Goal: Task Accomplishment & Management: Manage account settings

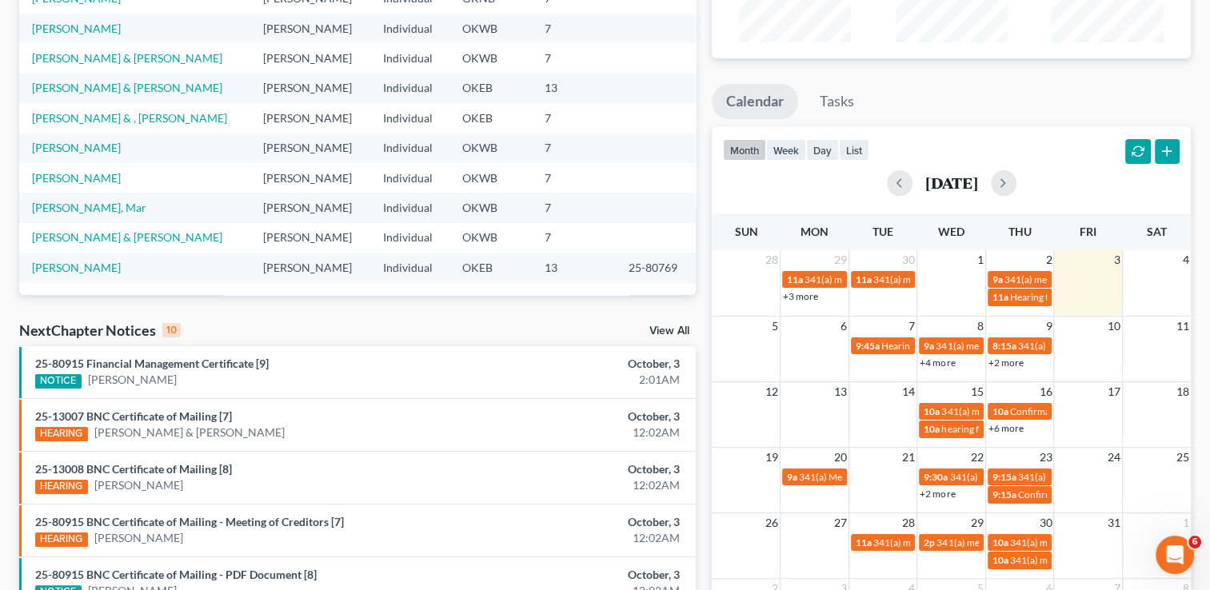
scroll to position [205, 0]
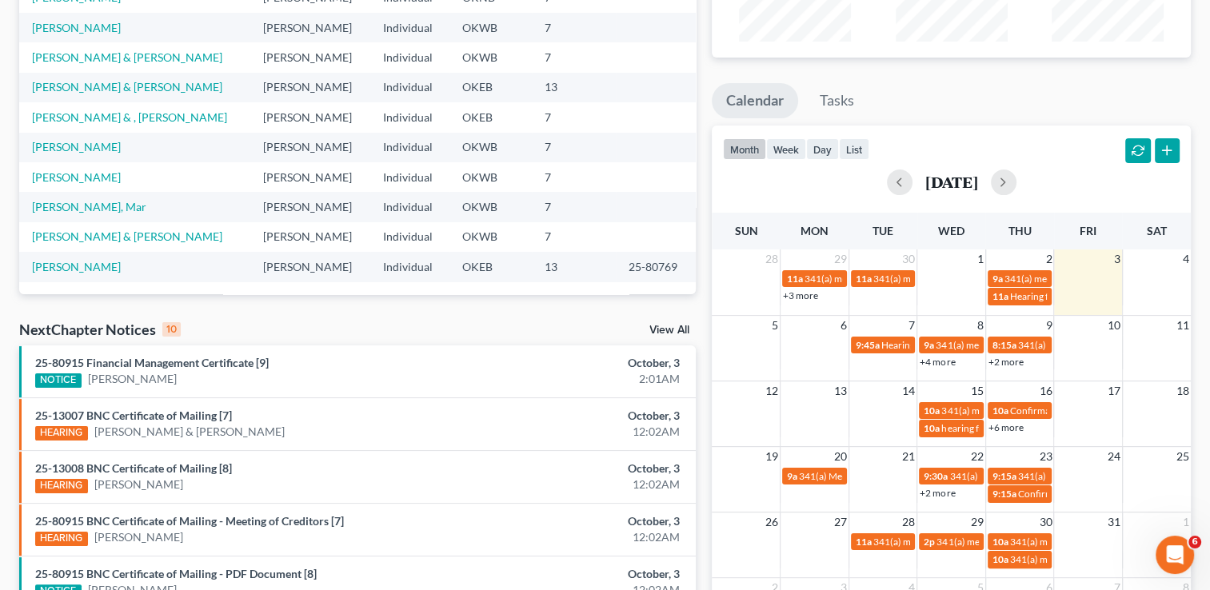
click at [668, 335] on link "View All" at bounding box center [670, 330] width 40 height 11
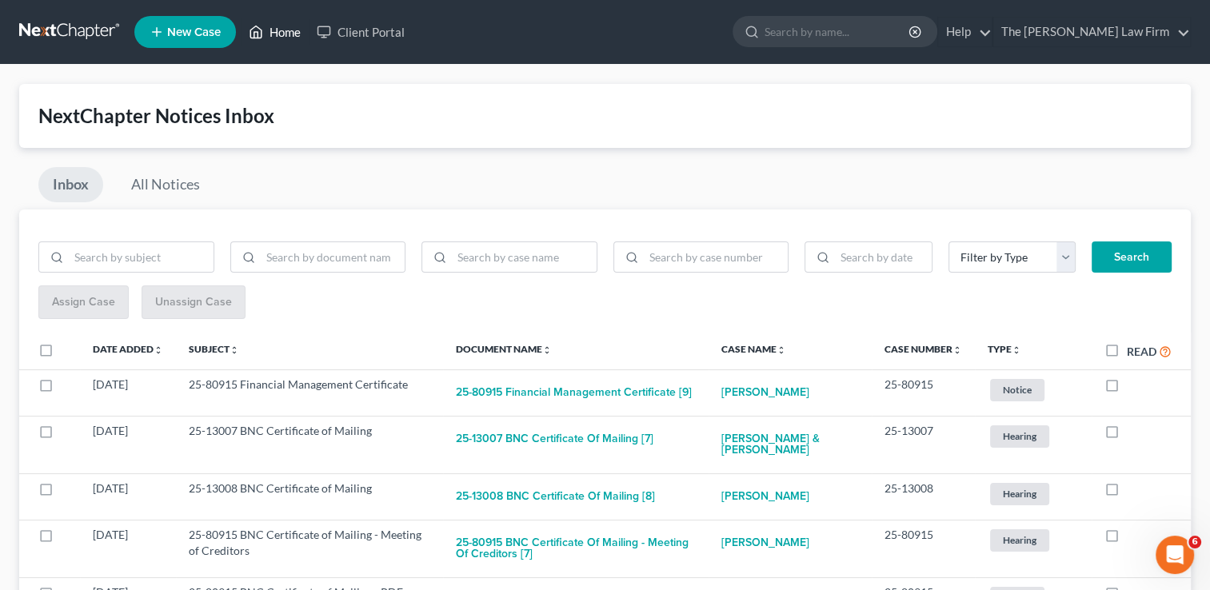
click at [279, 33] on link "Home" at bounding box center [275, 32] width 68 height 29
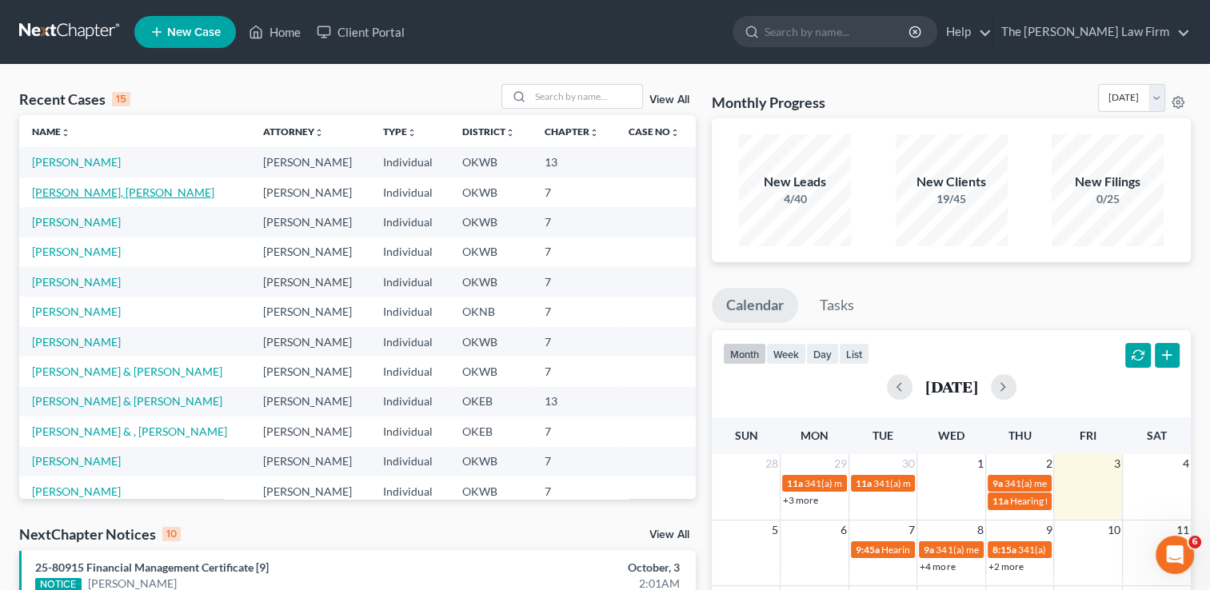
click at [99, 194] on link "[PERSON_NAME], [PERSON_NAME]" at bounding box center [123, 193] width 182 height 14
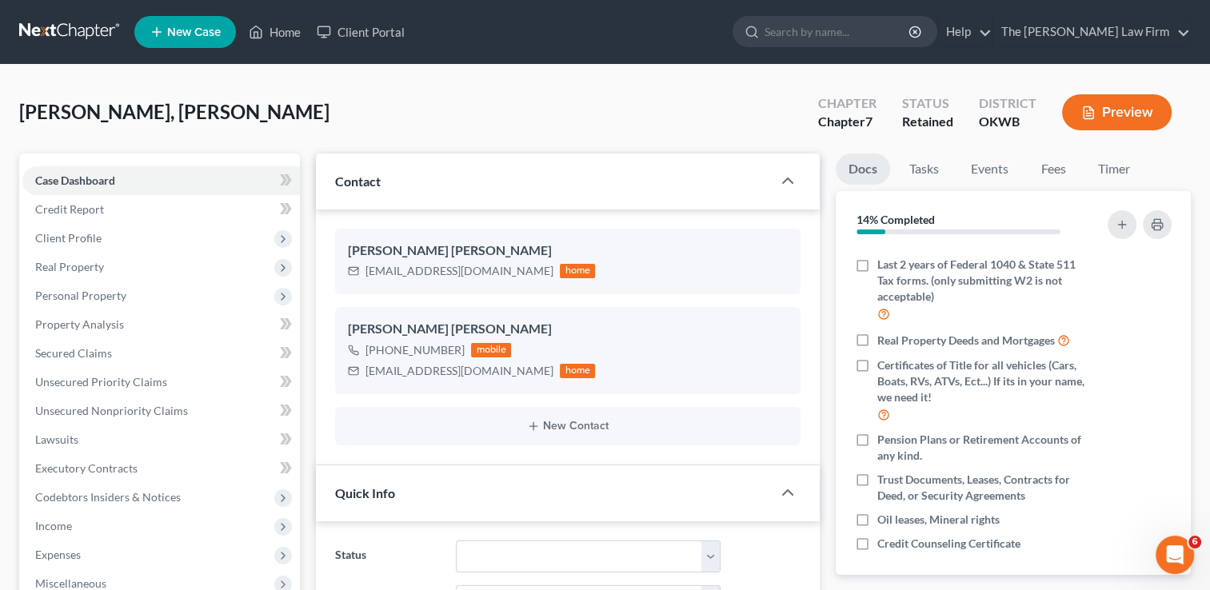
scroll to position [262, 0]
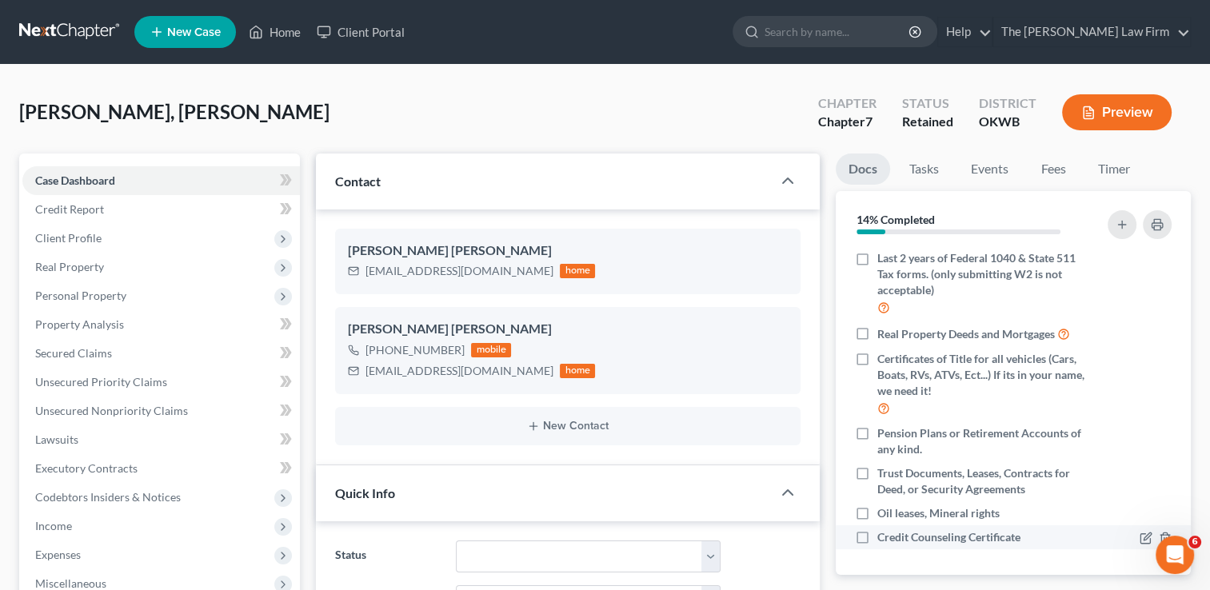
click at [878, 542] on label "Credit Counseling Certificate" at bounding box center [949, 538] width 143 height 16
click at [884, 540] on input "Credit Counseling Certificate" at bounding box center [889, 535] width 10 height 10
checkbox input "true"
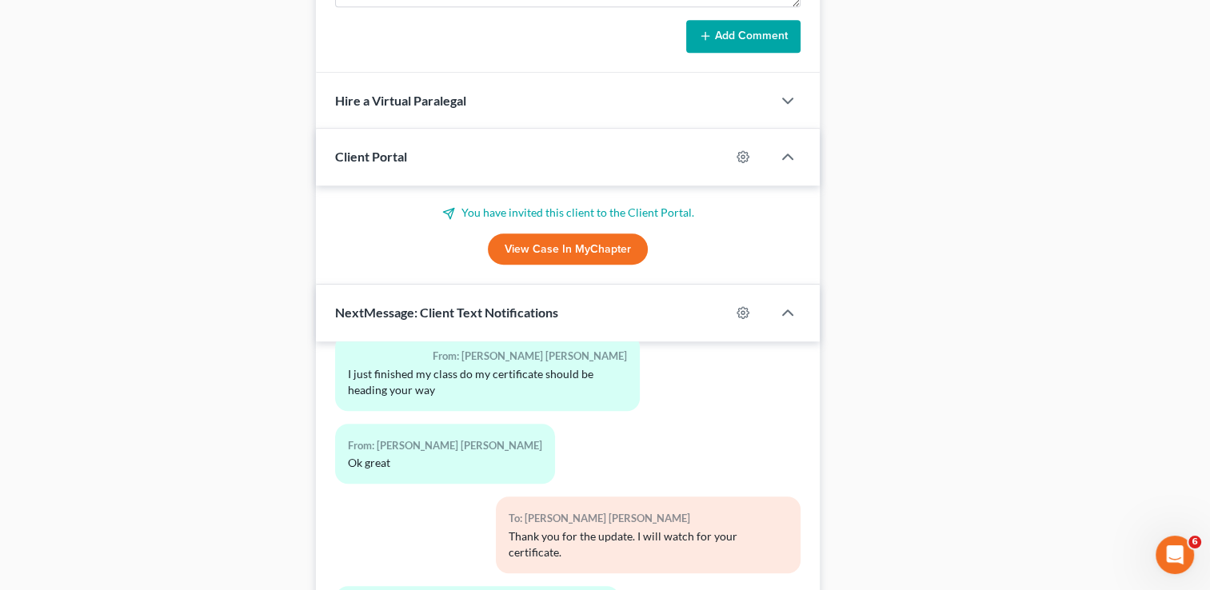
scroll to position [1302, 0]
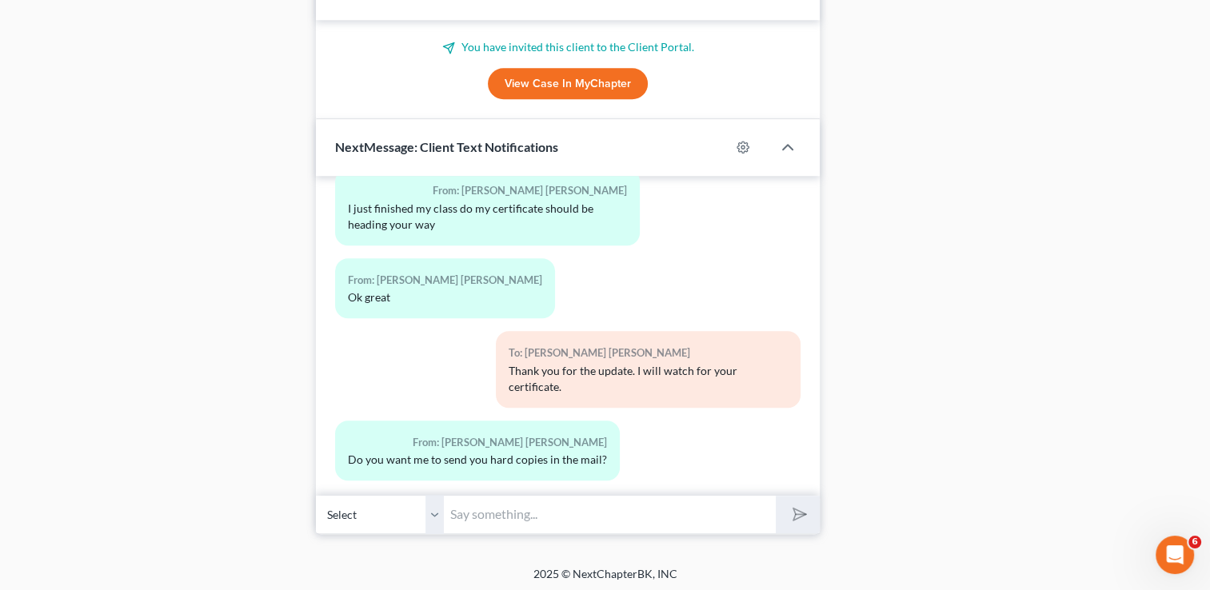
click at [591, 515] on input "text" at bounding box center [610, 514] width 332 height 39
type input "Good Morning [PERSON_NAME], this is [PERSON_NAME] at the Law Office just lettin…"
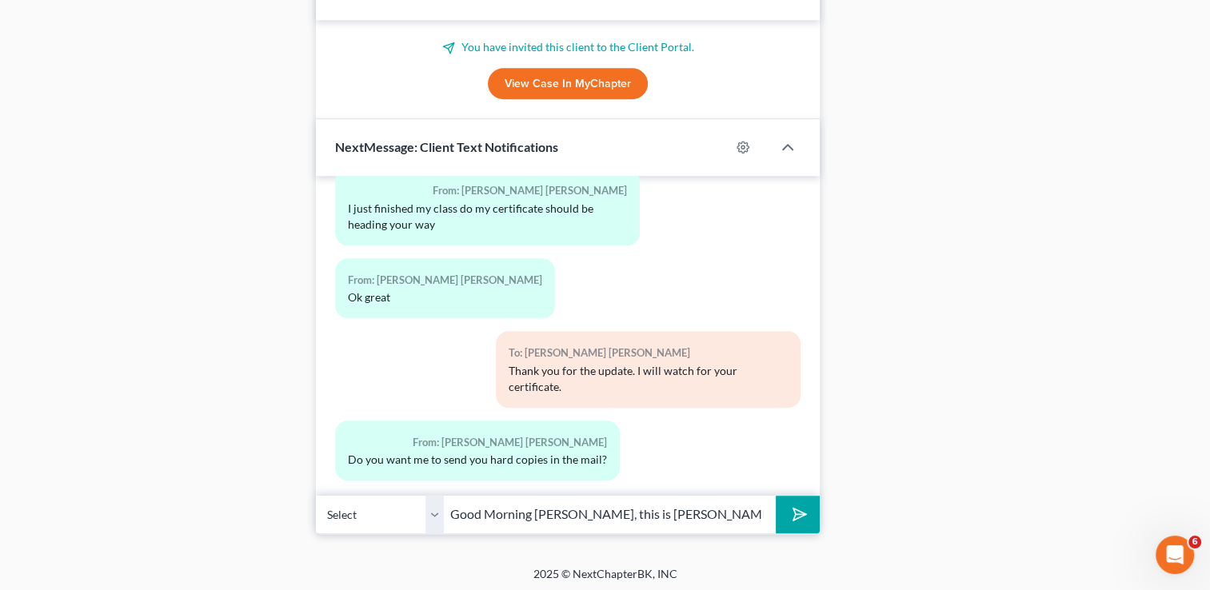
click at [800, 506] on icon "submit" at bounding box center [797, 514] width 22 height 22
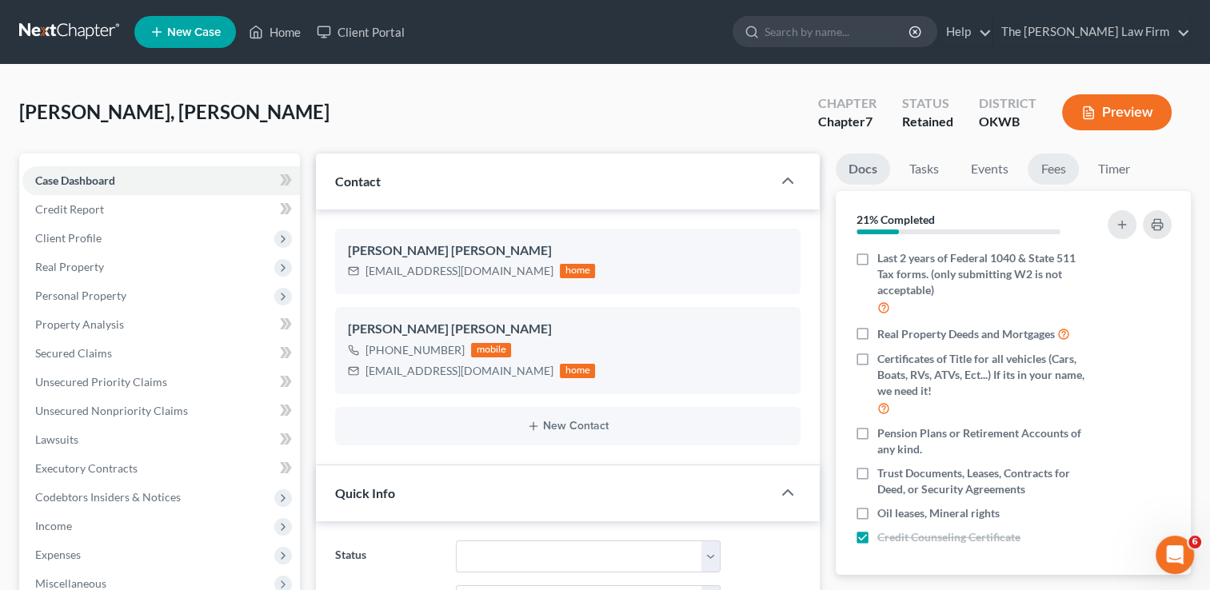
click at [1062, 174] on link "Fees" at bounding box center [1053, 169] width 51 height 31
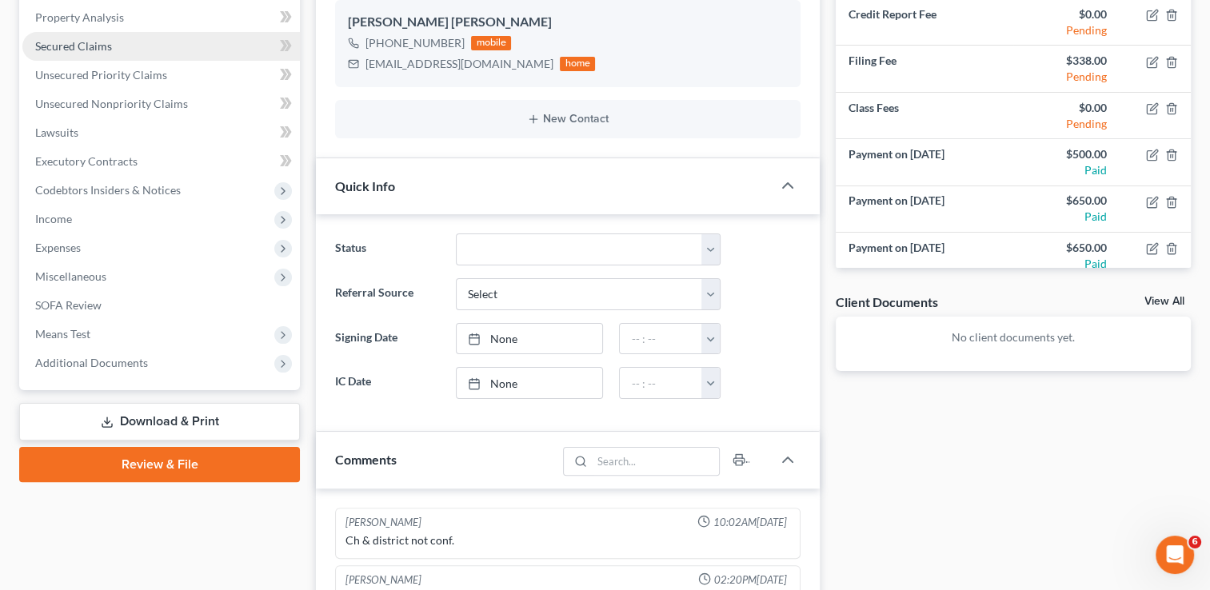
scroll to position [371, 0]
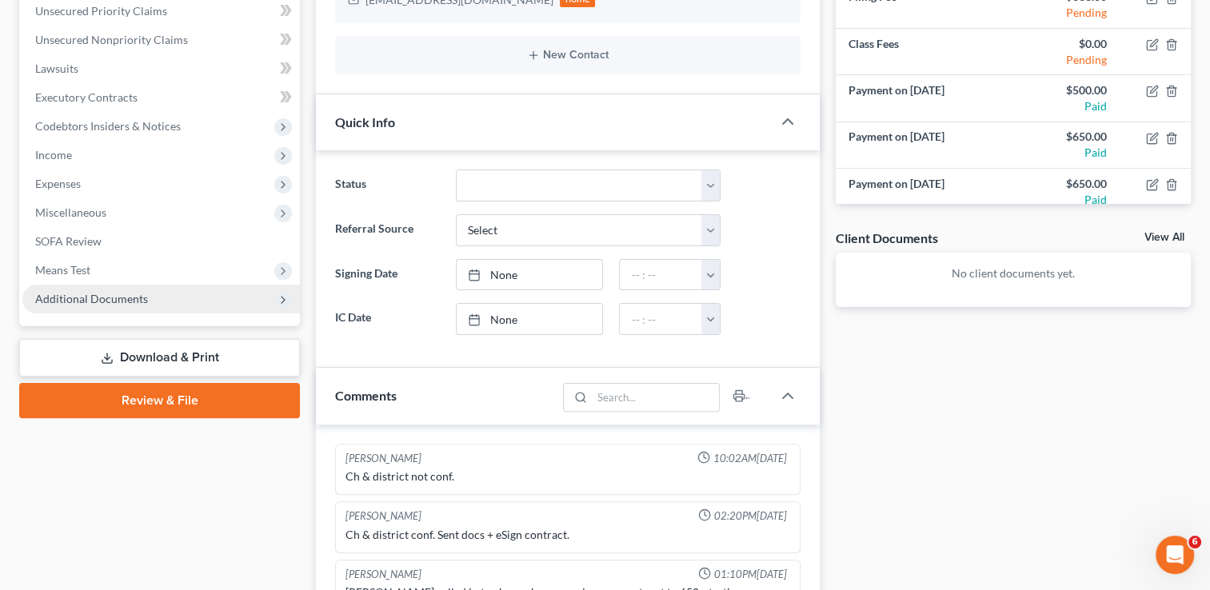
click at [150, 296] on span "Additional Documents" at bounding box center [161, 299] width 278 height 29
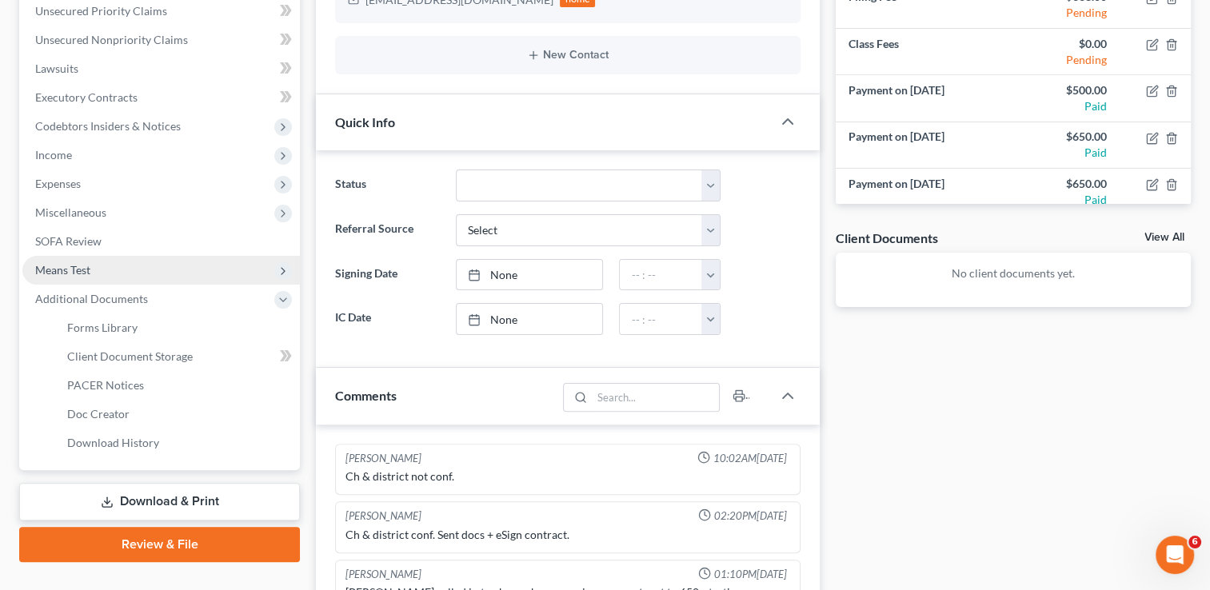
click at [160, 270] on span "Means Test" at bounding box center [161, 270] width 278 height 29
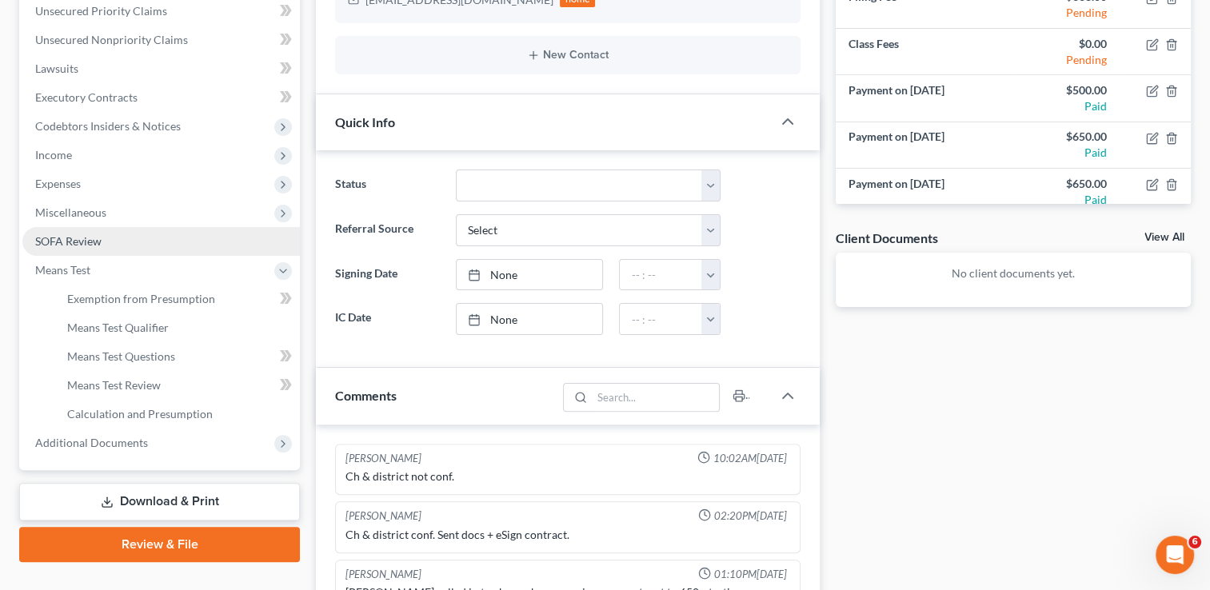
click at [172, 233] on link "SOFA Review" at bounding box center [161, 241] width 278 height 29
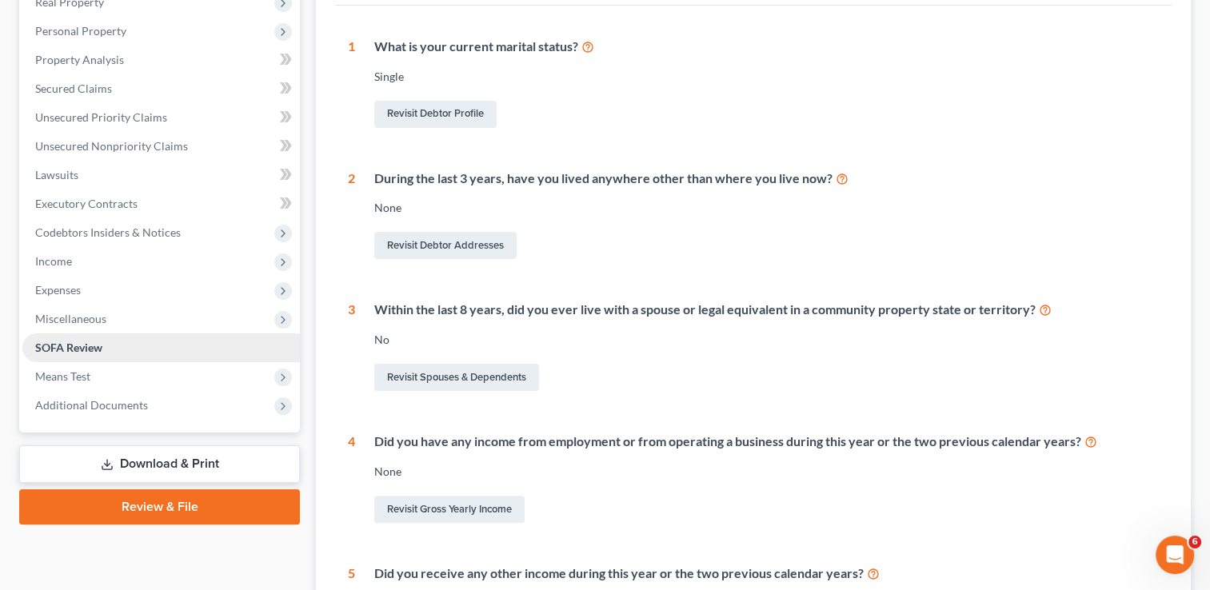
scroll to position [266, 0]
click at [160, 323] on span "Miscellaneous" at bounding box center [161, 318] width 278 height 29
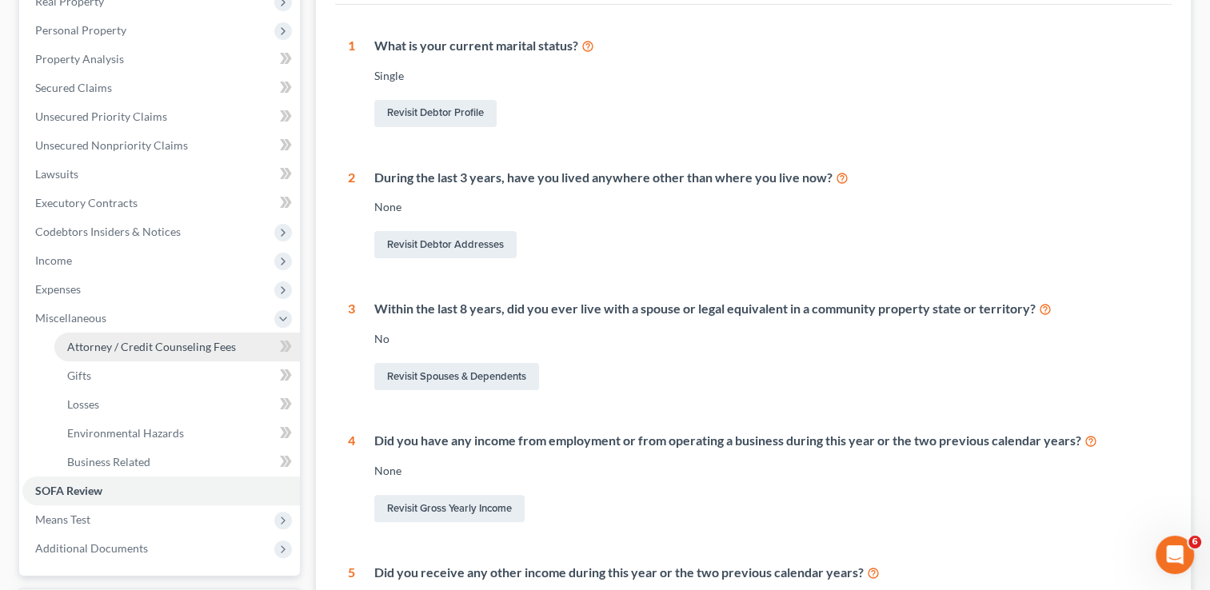
click at [163, 343] on span "Attorney / Credit Counseling Fees" at bounding box center [151, 347] width 169 height 14
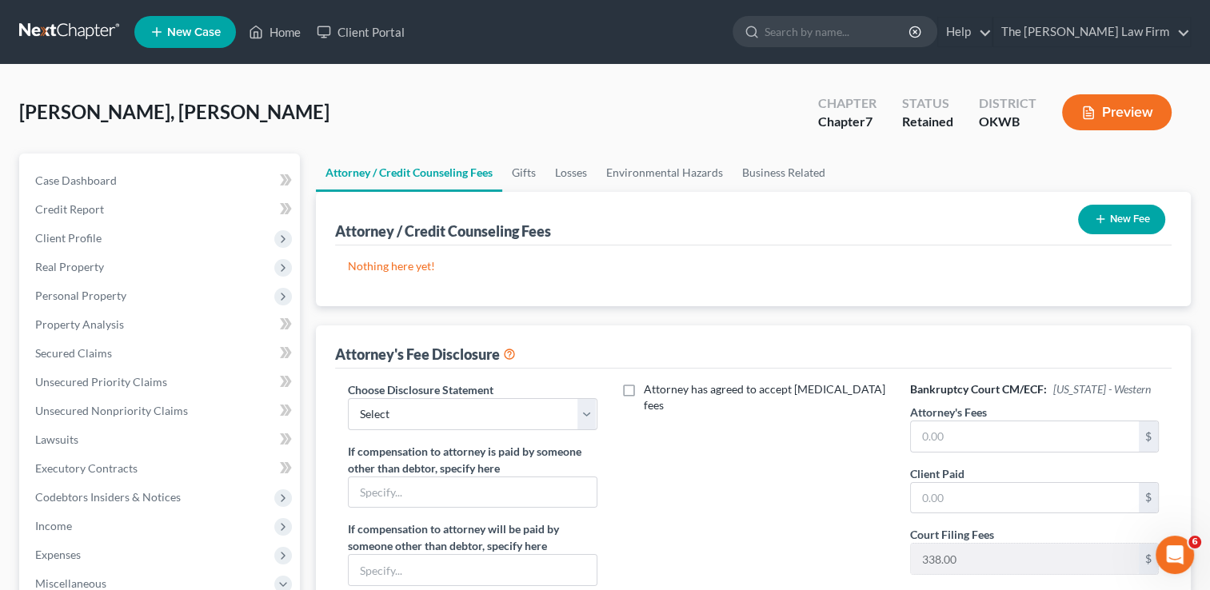
click at [842, 266] on p "Nothing here yet!" at bounding box center [753, 266] width 811 height 16
click at [278, 29] on link "Home" at bounding box center [275, 32] width 68 height 29
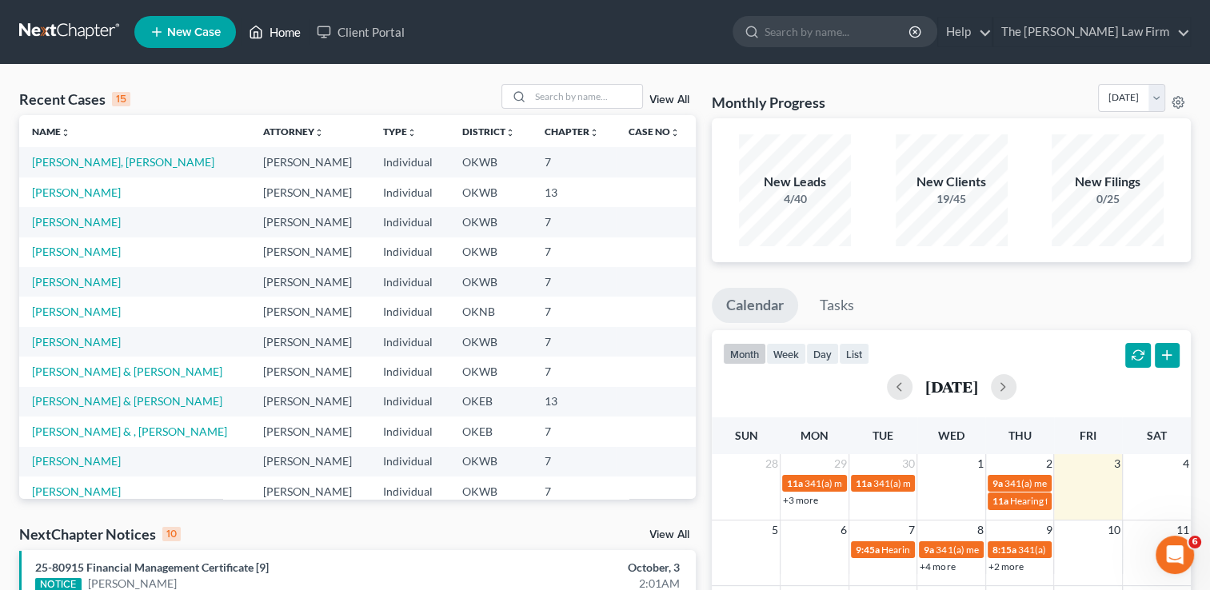
scroll to position [110, 0]
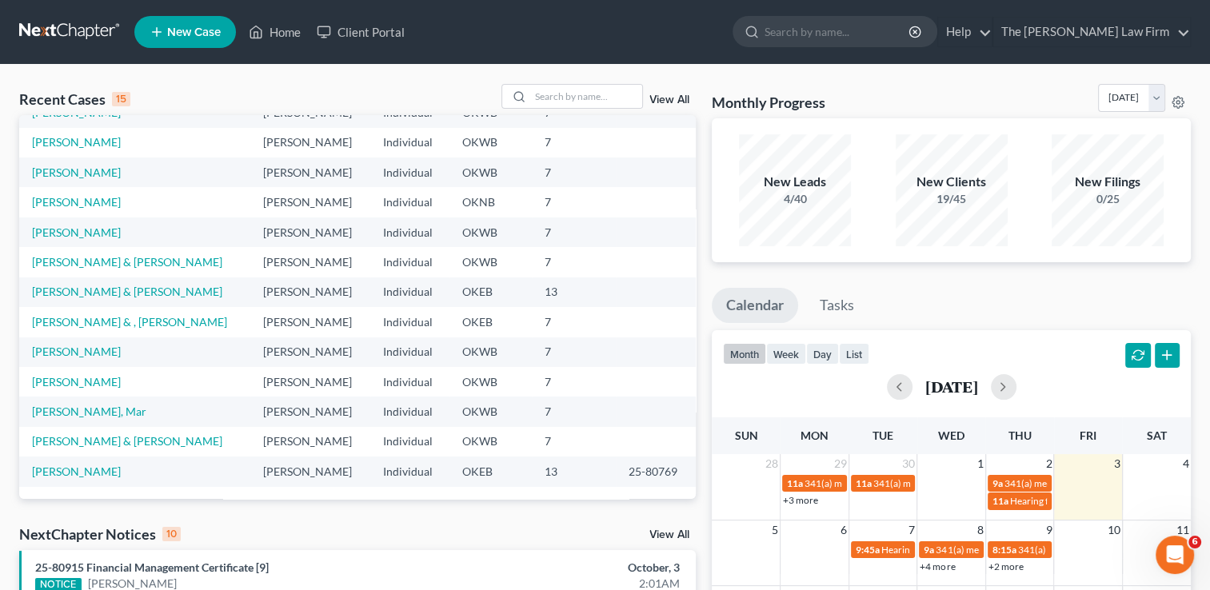
click at [950, 77] on div "Recent Cases 15 View All Name unfold_more expand_more expand_less Attorney unfo…" at bounding box center [605, 594] width 1210 height 1058
click at [96, 475] on link "[PERSON_NAME]" at bounding box center [76, 472] width 89 height 14
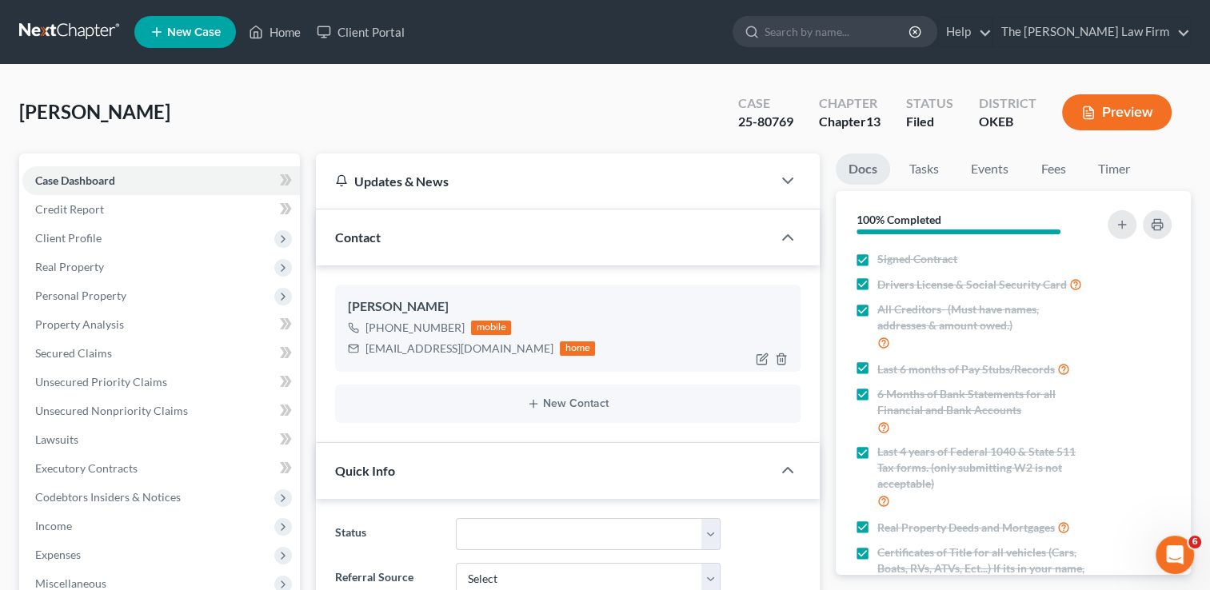
scroll to position [1509, 0]
click at [1066, 162] on link "Fees" at bounding box center [1053, 169] width 51 height 31
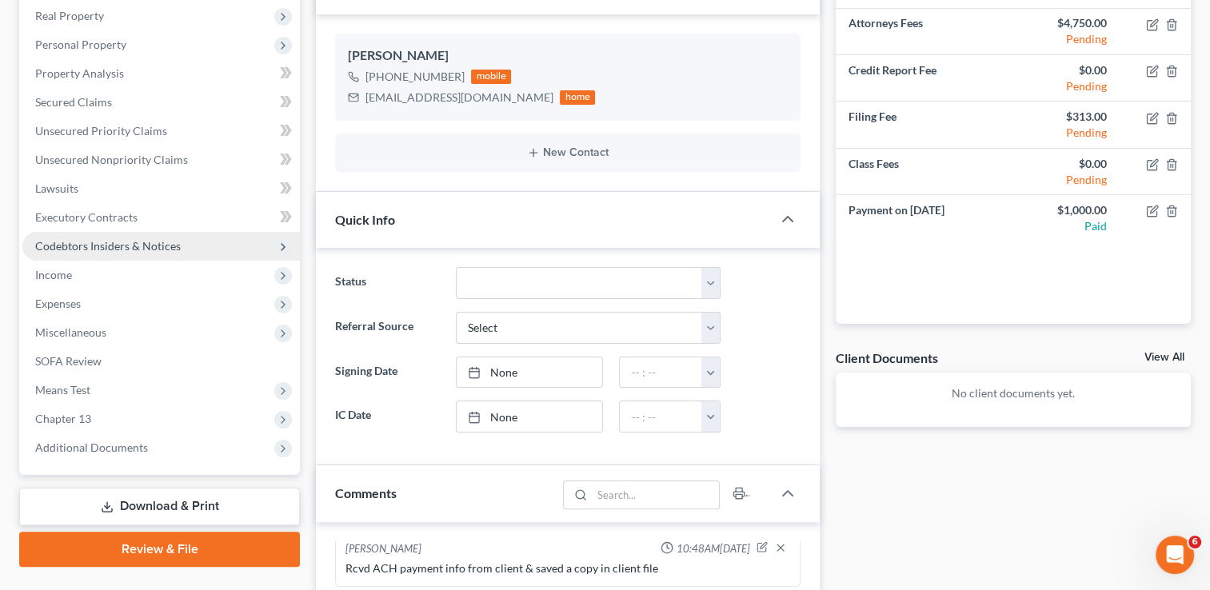
scroll to position [250, 0]
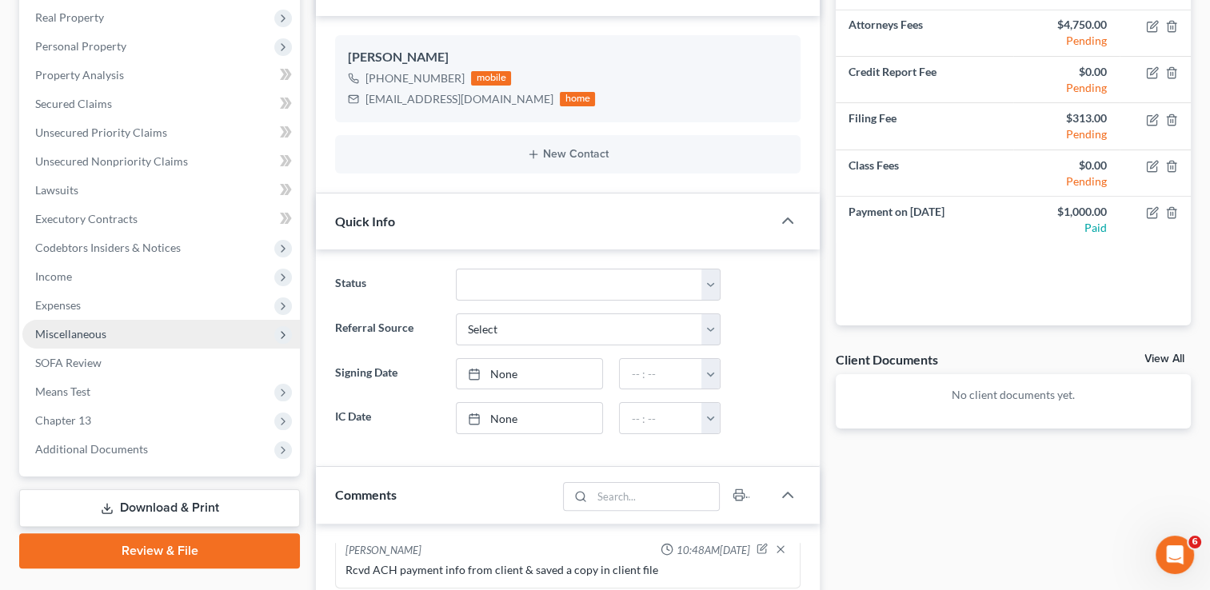
click at [135, 337] on span "Miscellaneous" at bounding box center [161, 334] width 278 height 29
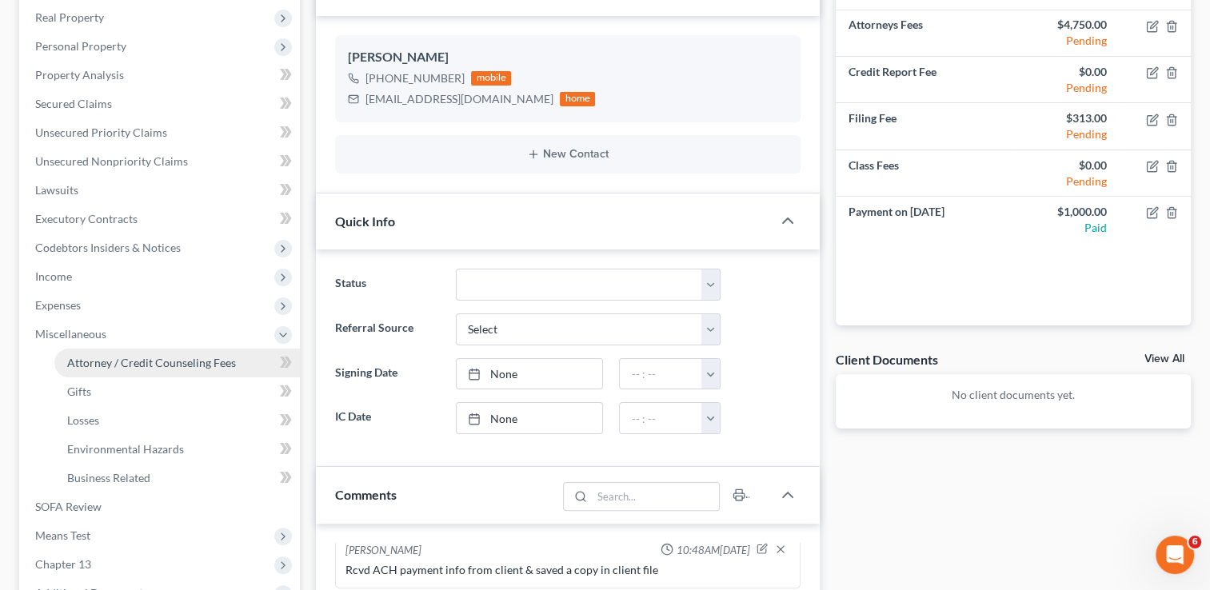
click at [138, 363] on span "Attorney / Credit Counseling Fees" at bounding box center [151, 363] width 169 height 14
select select "0"
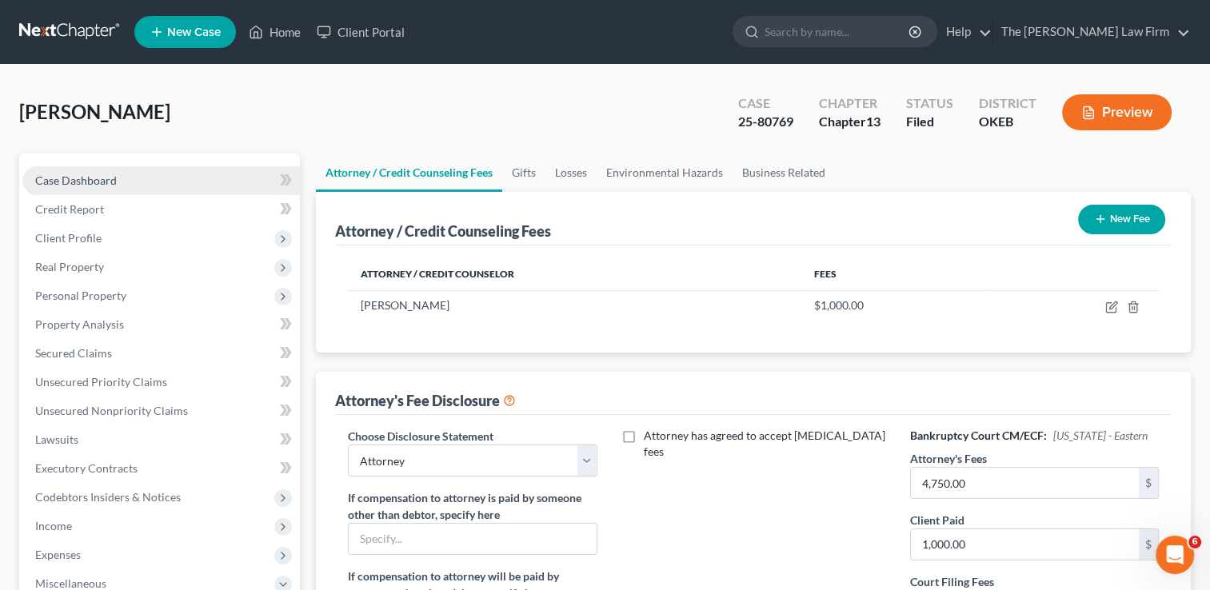
click at [144, 187] on link "Case Dashboard" at bounding box center [161, 180] width 278 height 29
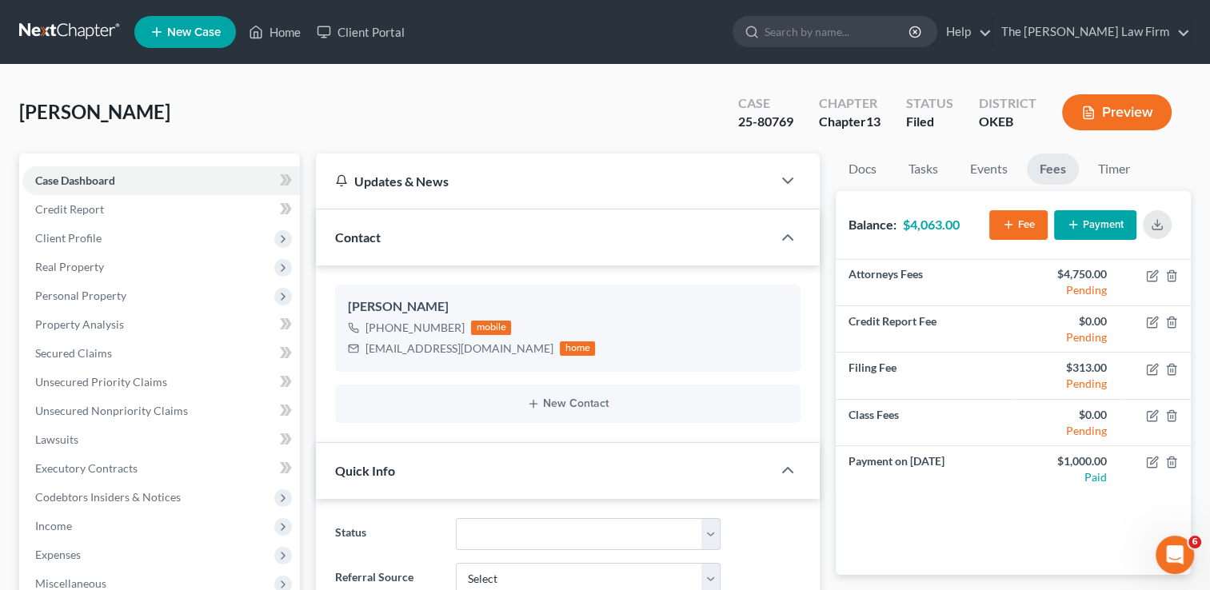
scroll to position [1509, 0]
click at [288, 40] on link "Home" at bounding box center [275, 32] width 68 height 29
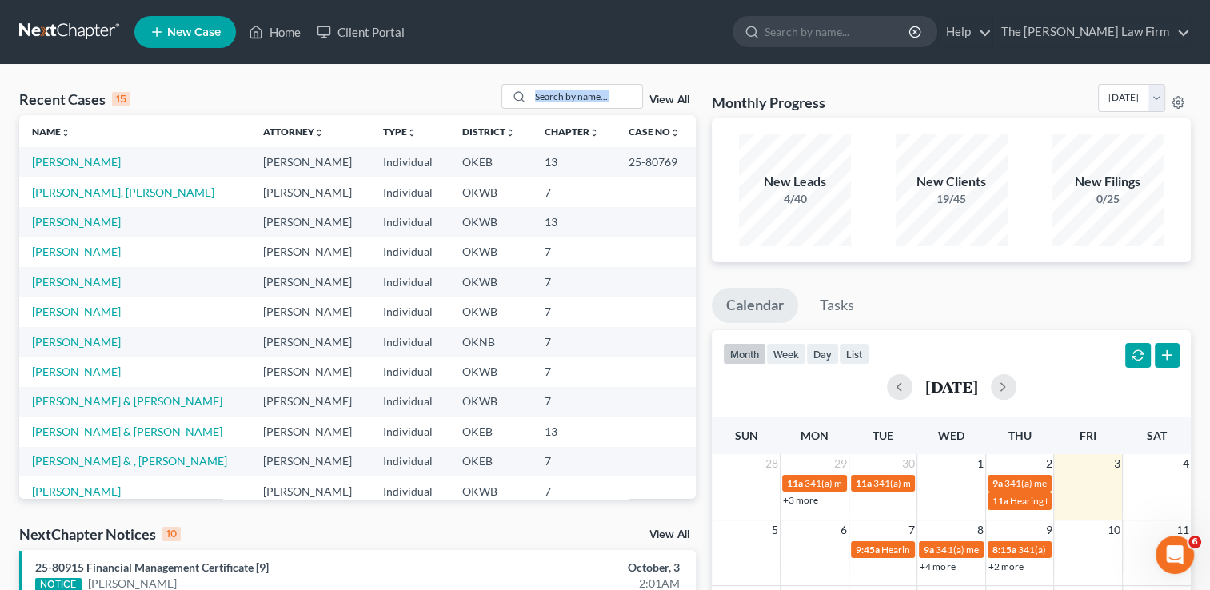
drag, startPoint x: 522, startPoint y: 103, endPoint x: 672, endPoint y: 101, distance: 149.6
click at [672, 101] on div "View All" at bounding box center [599, 96] width 195 height 25
click at [670, 94] on div "View All" at bounding box center [599, 96] width 195 height 25
click at [669, 99] on link "View All" at bounding box center [670, 99] width 40 height 11
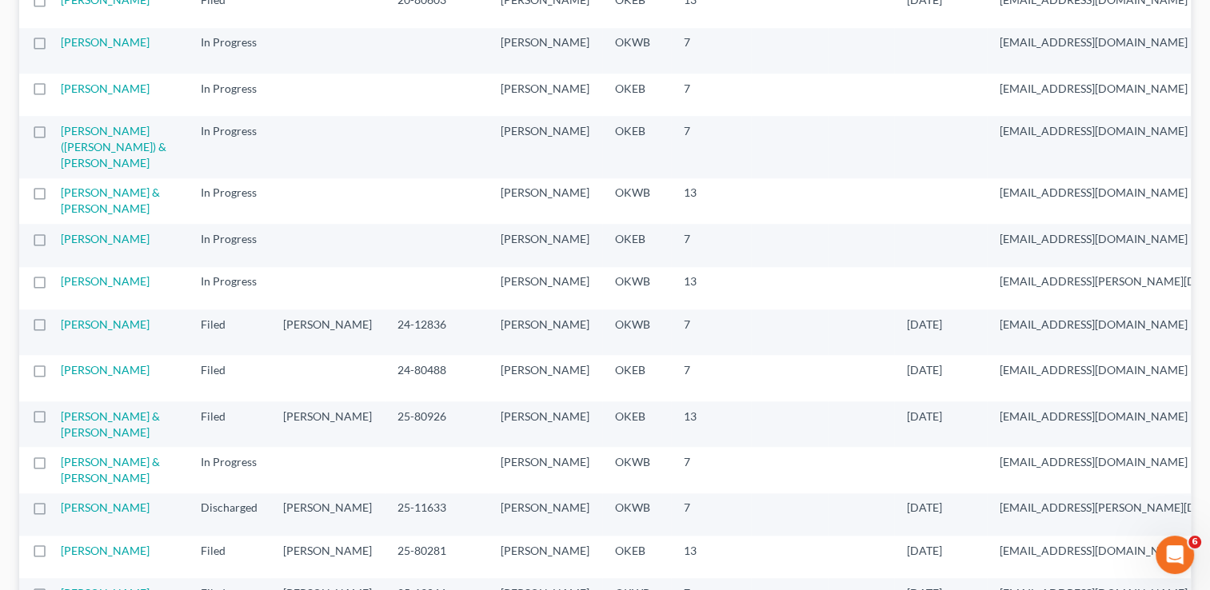
scroll to position [1386, 0]
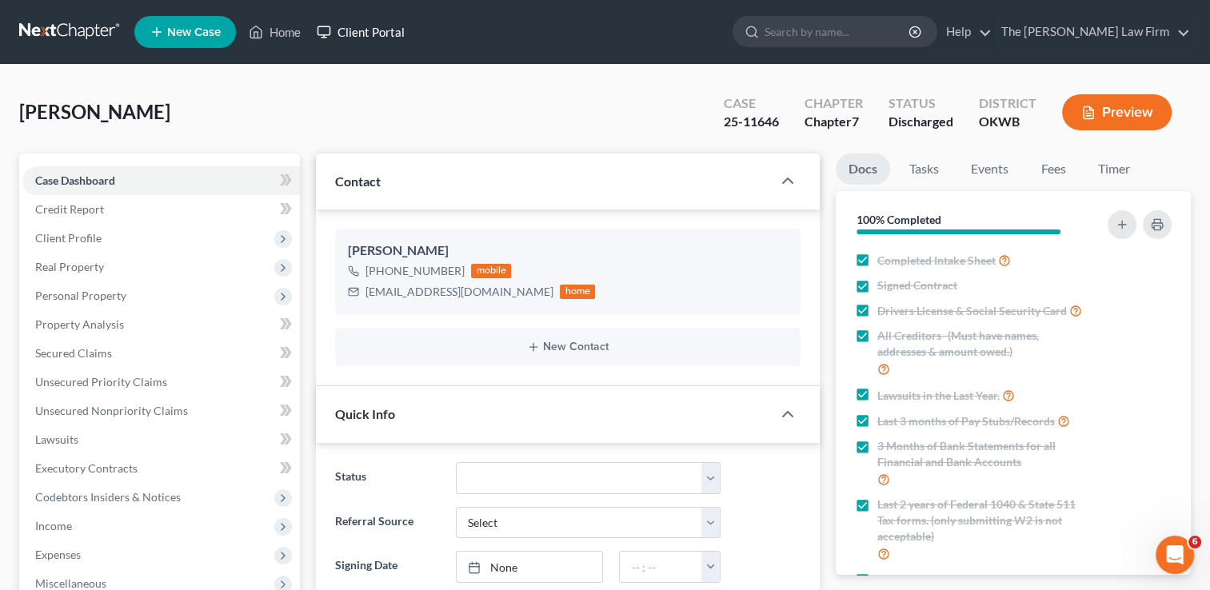
scroll to position [1049, 0]
click at [1060, 166] on link "Fees" at bounding box center [1053, 169] width 51 height 31
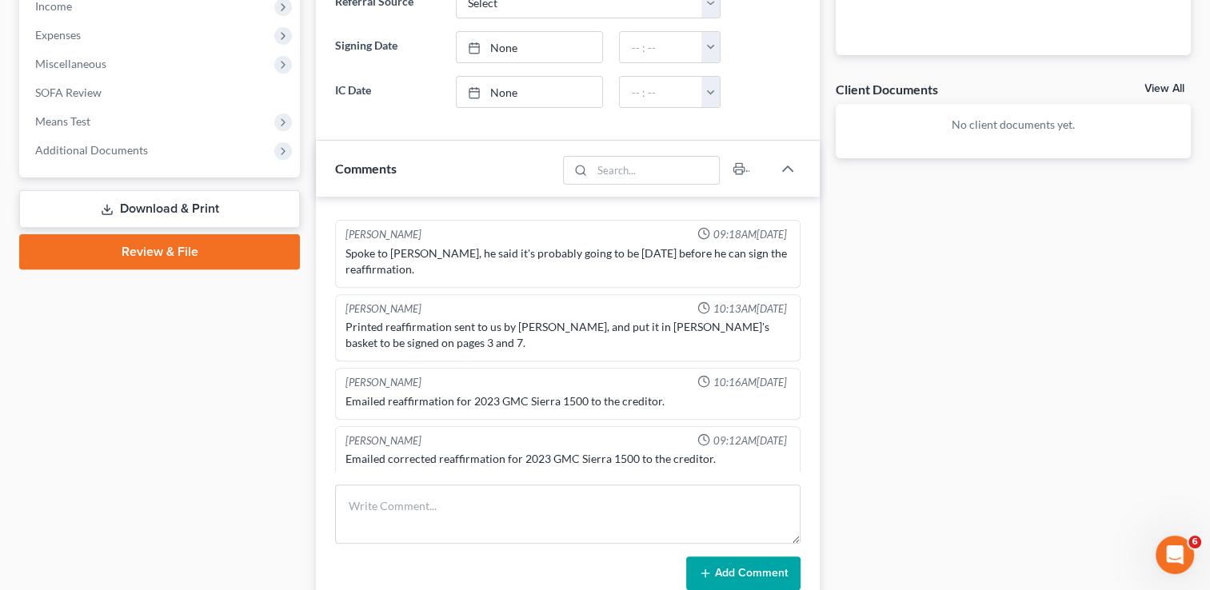
scroll to position [230, 0]
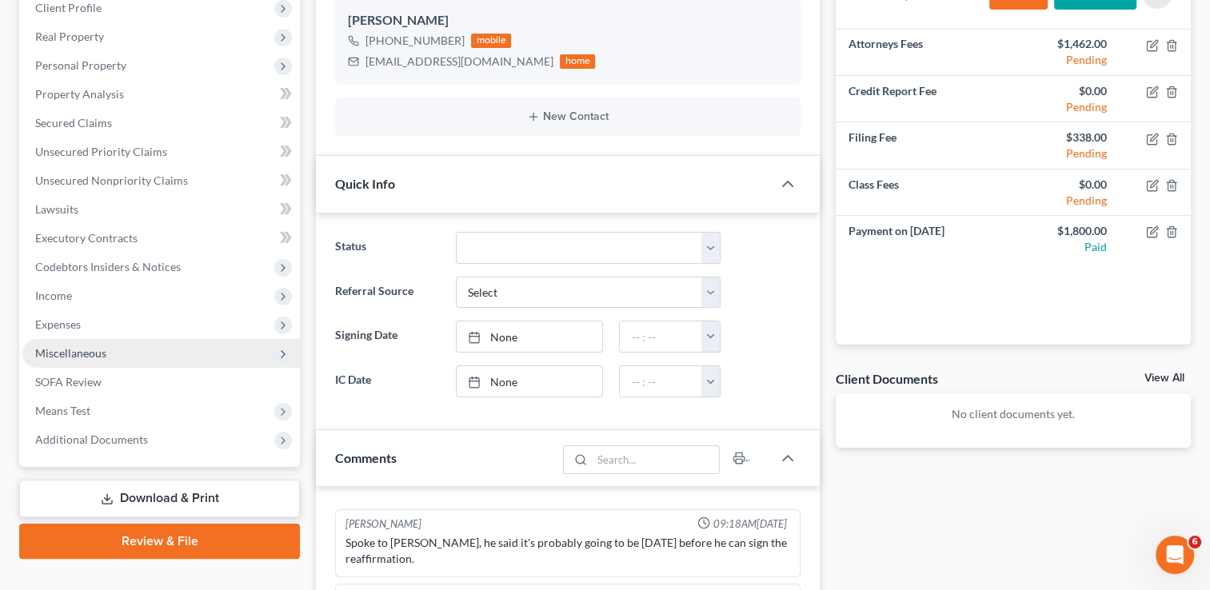
click at [190, 350] on span "Miscellaneous" at bounding box center [161, 353] width 278 height 29
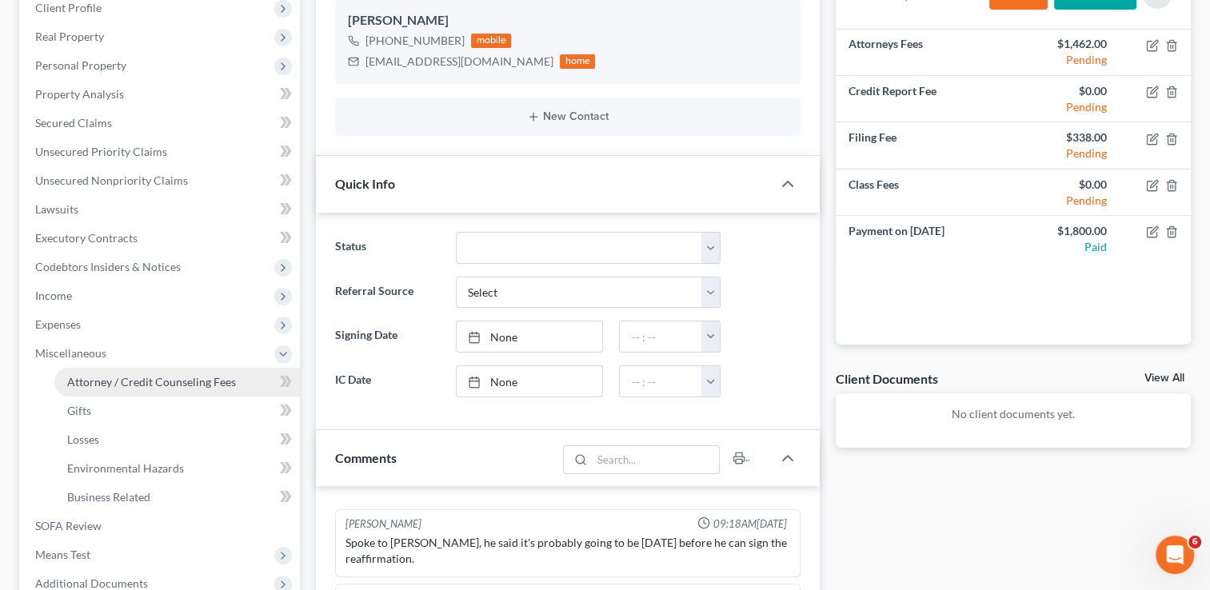
click at [164, 379] on span "Attorney / Credit Counseling Fees" at bounding box center [151, 382] width 169 height 14
select select "0"
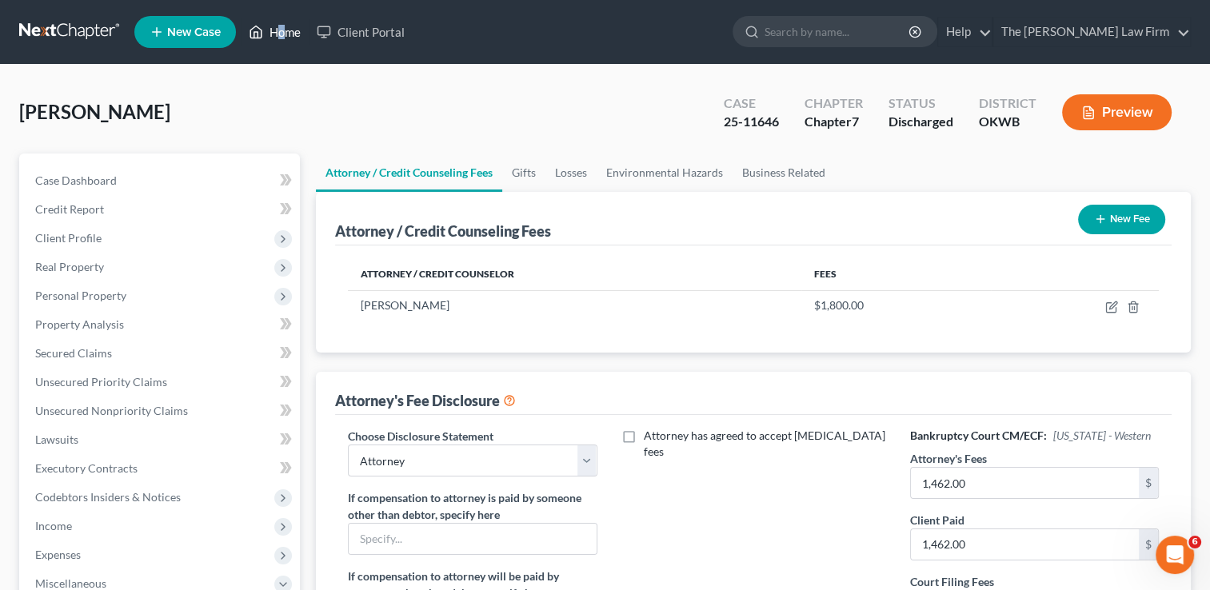
click at [283, 42] on ul "New Case Home Client Portal - No Result - See all results Or Press Enter... Hel…" at bounding box center [662, 32] width 1057 height 42
click at [283, 42] on link "Home" at bounding box center [275, 32] width 68 height 29
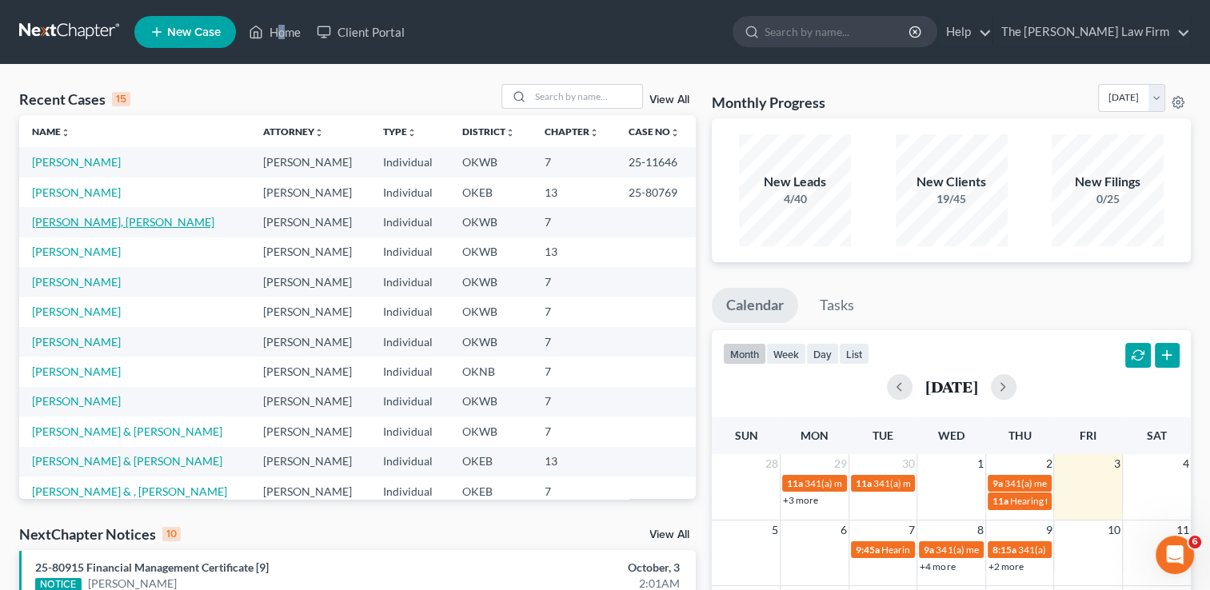
click at [97, 217] on link "[PERSON_NAME], [PERSON_NAME]" at bounding box center [123, 222] width 182 height 14
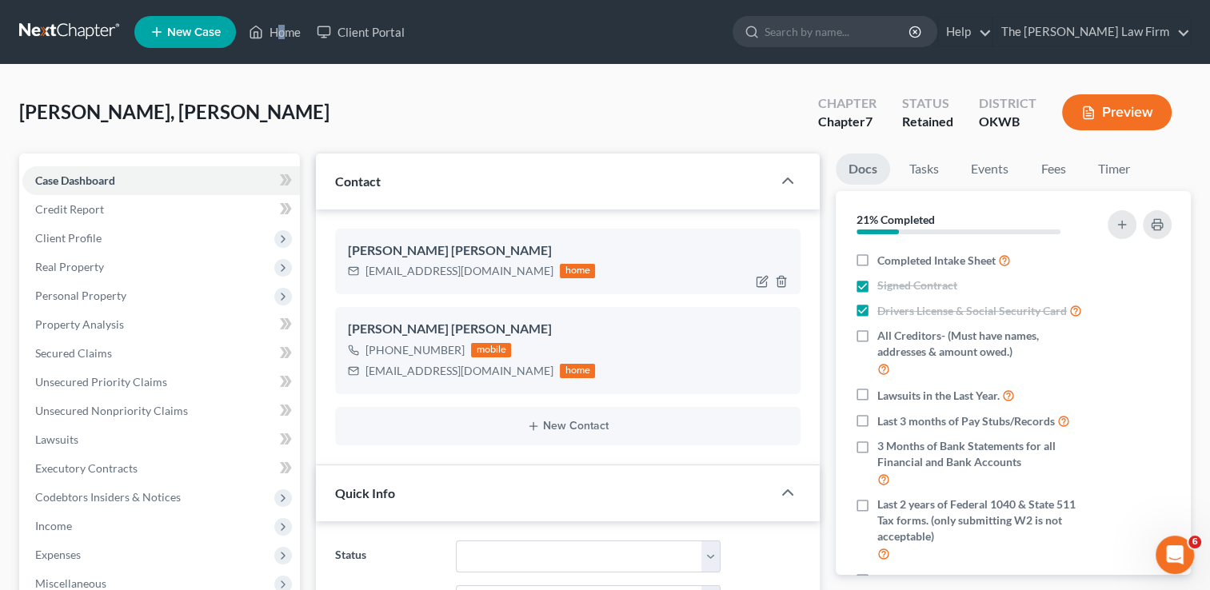
scroll to position [836, 0]
click at [1063, 164] on link "Fees" at bounding box center [1053, 169] width 51 height 31
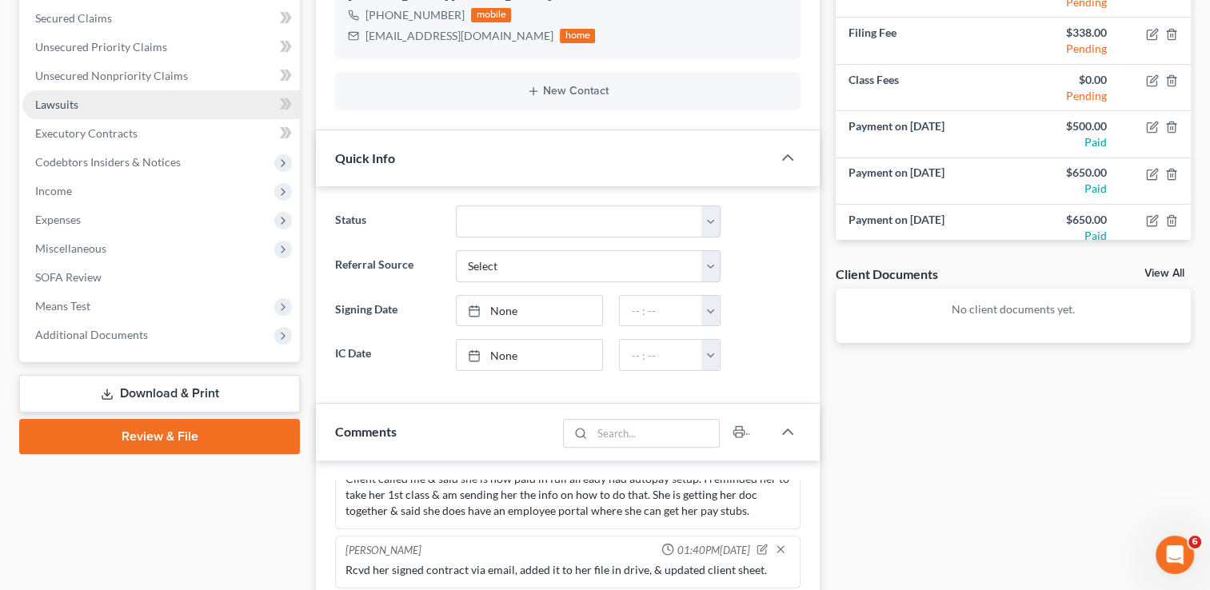
scroll to position [336, 0]
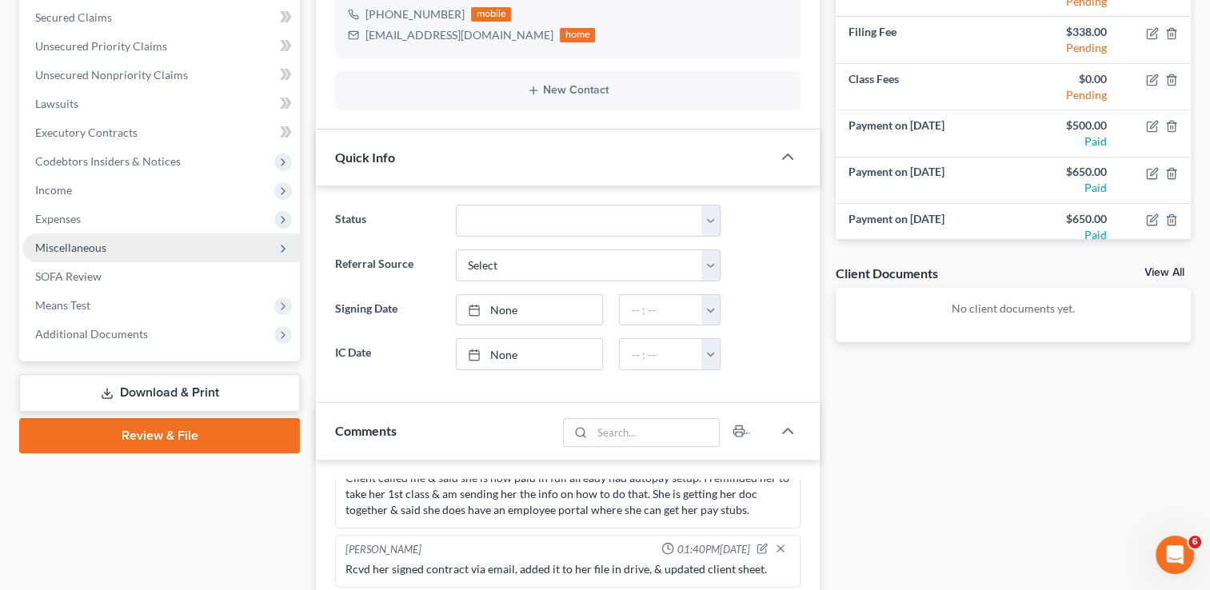
click at [157, 257] on span "Miscellaneous" at bounding box center [161, 248] width 278 height 29
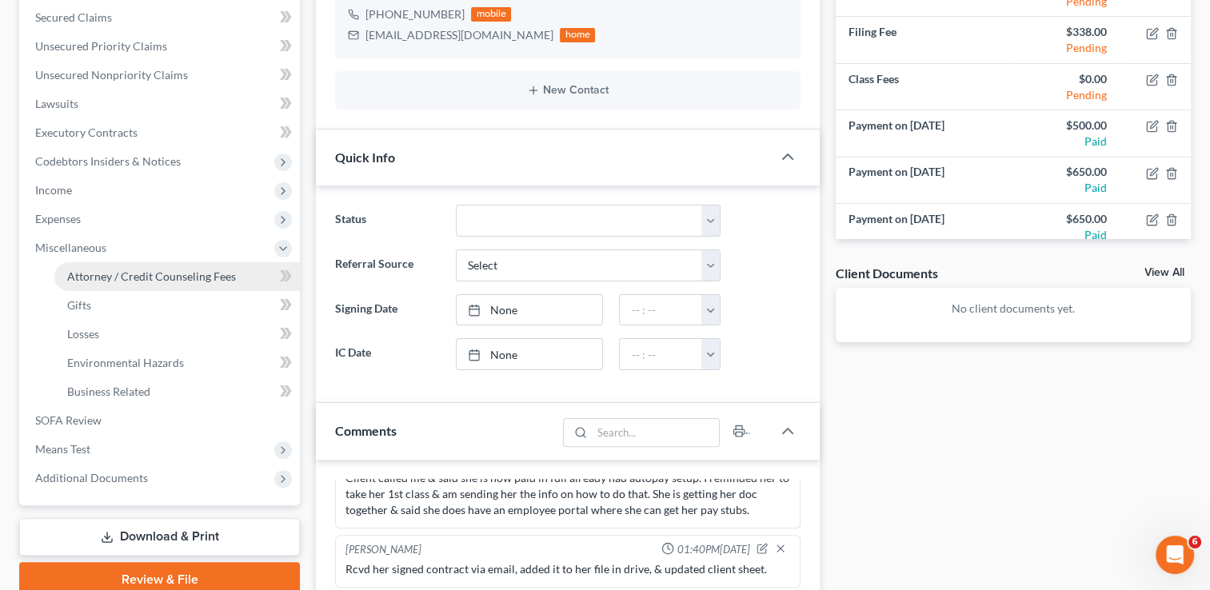
click at [166, 283] on link "Attorney / Credit Counseling Fees" at bounding box center [177, 276] width 246 height 29
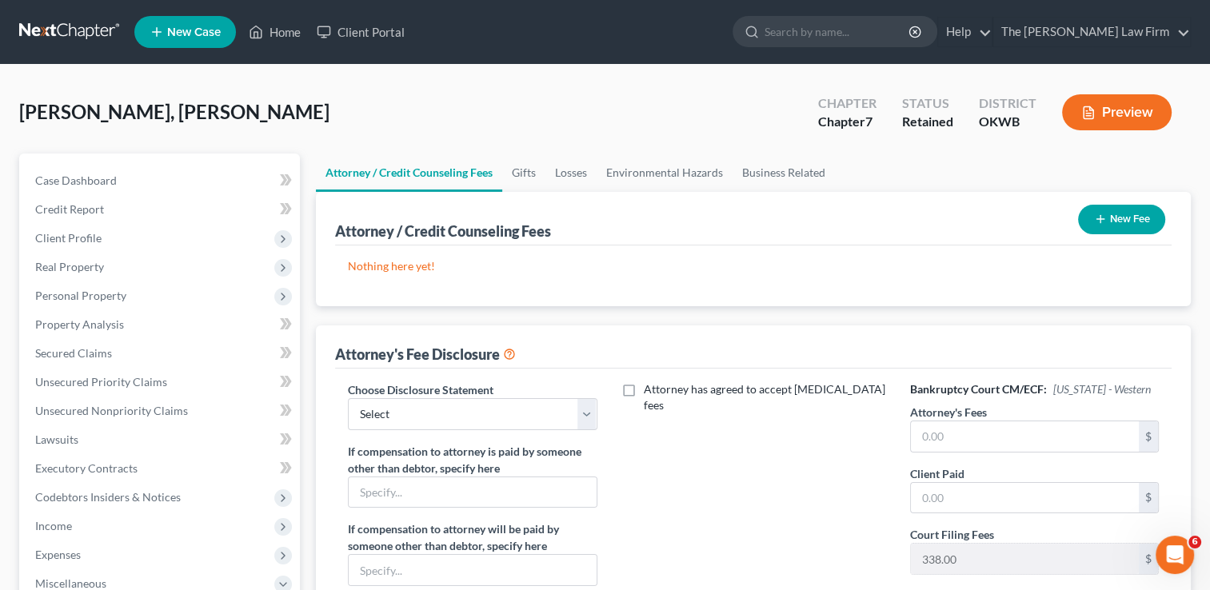
click at [1120, 222] on button "New Fee" at bounding box center [1121, 220] width 87 height 30
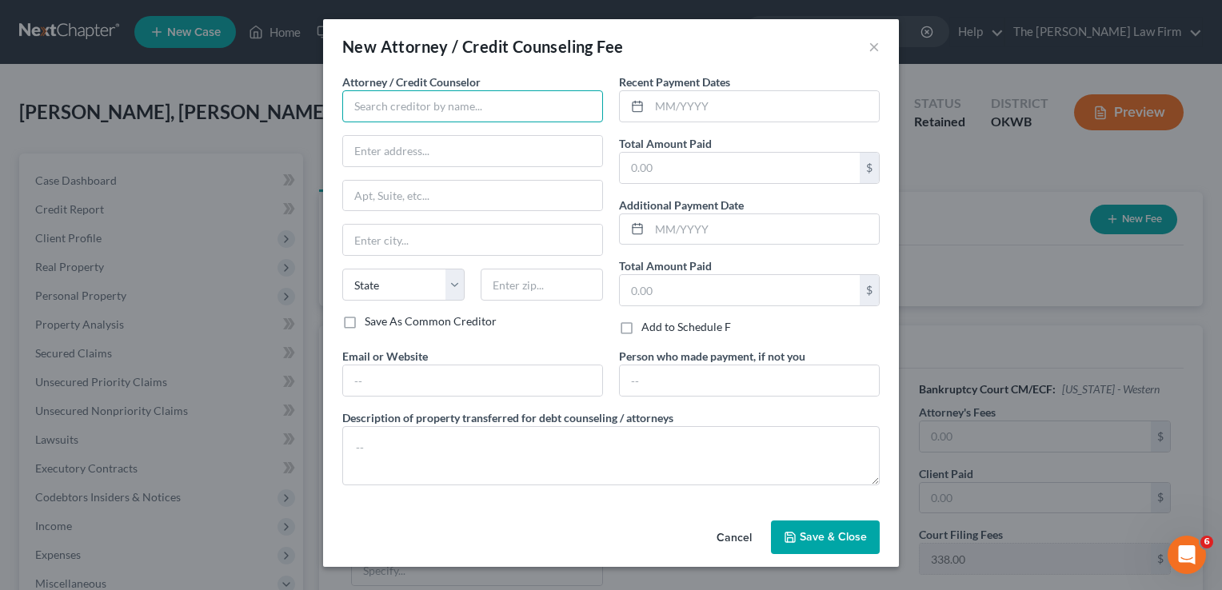
click at [504, 96] on input "text" at bounding box center [472, 106] width 261 height 32
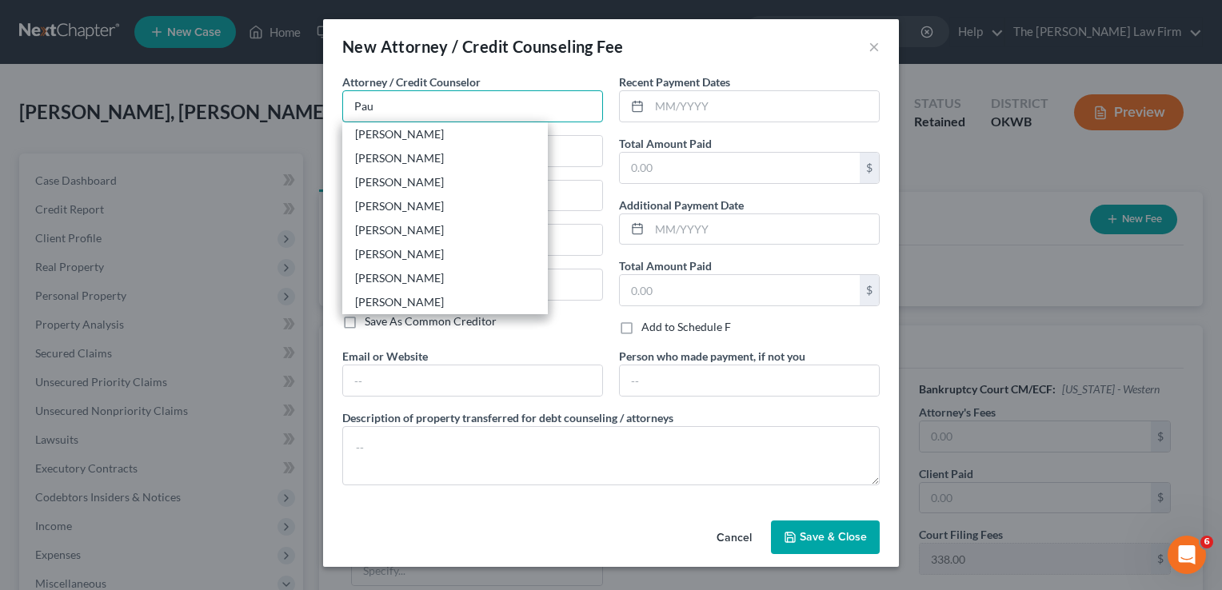
type input "[PERSON_NAME]"
type input "[STREET_ADDRESS]"
type input "Shawnee"
select select "37"
type input "74801"
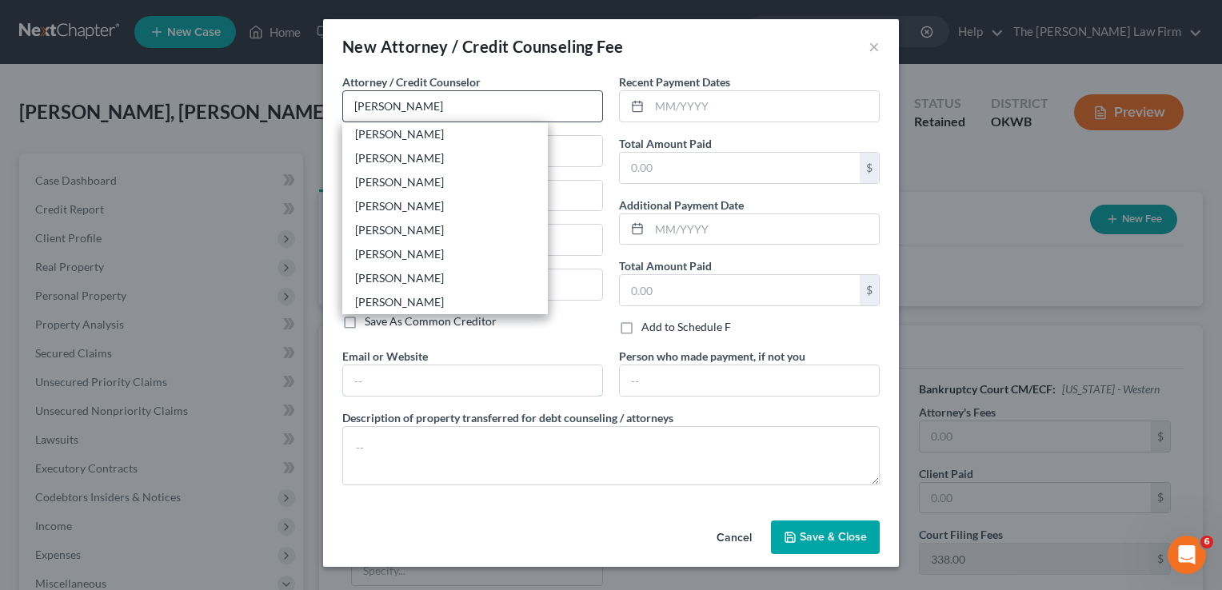
type input "[PERSON_NAME][EMAIL_ADDRESS][DOMAIN_NAME]"
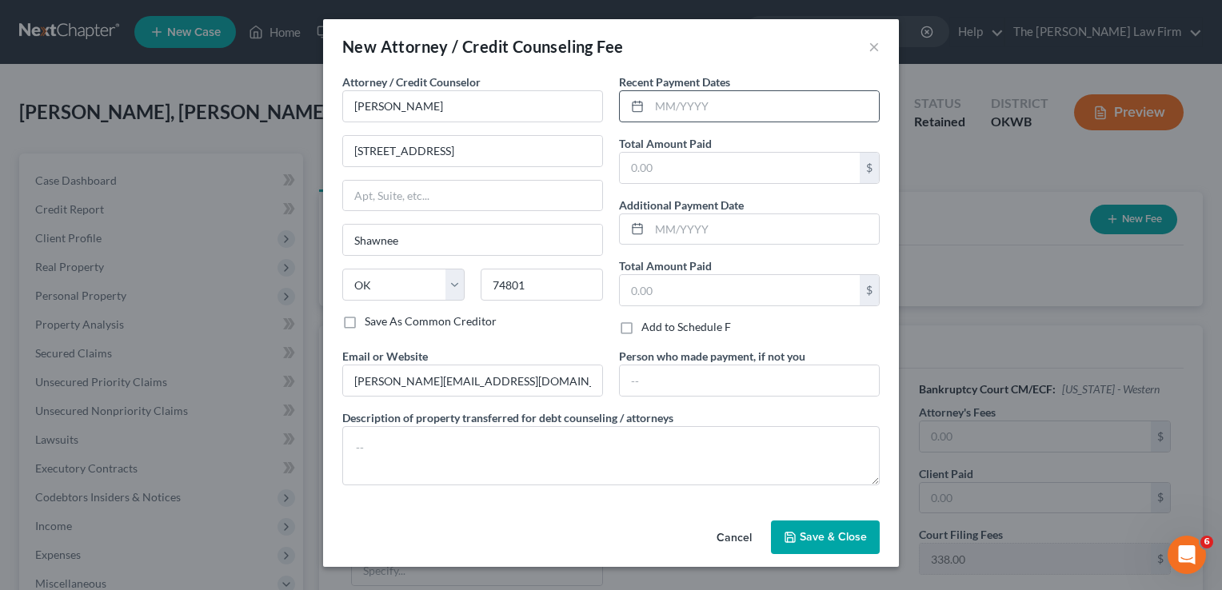
click at [638, 110] on rect at bounding box center [638, 107] width 10 height 10
click at [635, 104] on icon at bounding box center [637, 106] width 13 height 13
click at [663, 104] on input "text" at bounding box center [765, 106] width 230 height 30
click at [698, 101] on input "102025" at bounding box center [765, 106] width 230 height 30
type input "1"
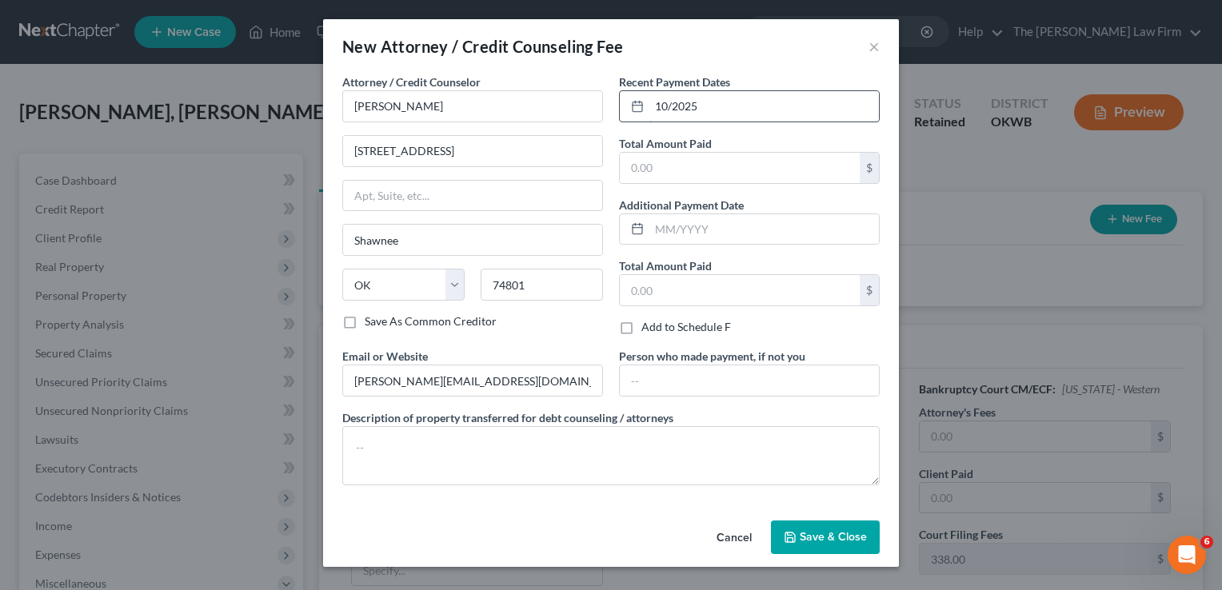
type input "10/2025"
type input "1,800.00"
drag, startPoint x: 815, startPoint y: 530, endPoint x: 626, endPoint y: 328, distance: 276.2
click at [626, 328] on div "New Attorney / Credit Counseling Fee × Attorney / Credit Counselor * [PERSON_NA…" at bounding box center [611, 293] width 576 height 548
click at [642, 328] on label "Add to Schedule F" at bounding box center [687, 327] width 90 height 16
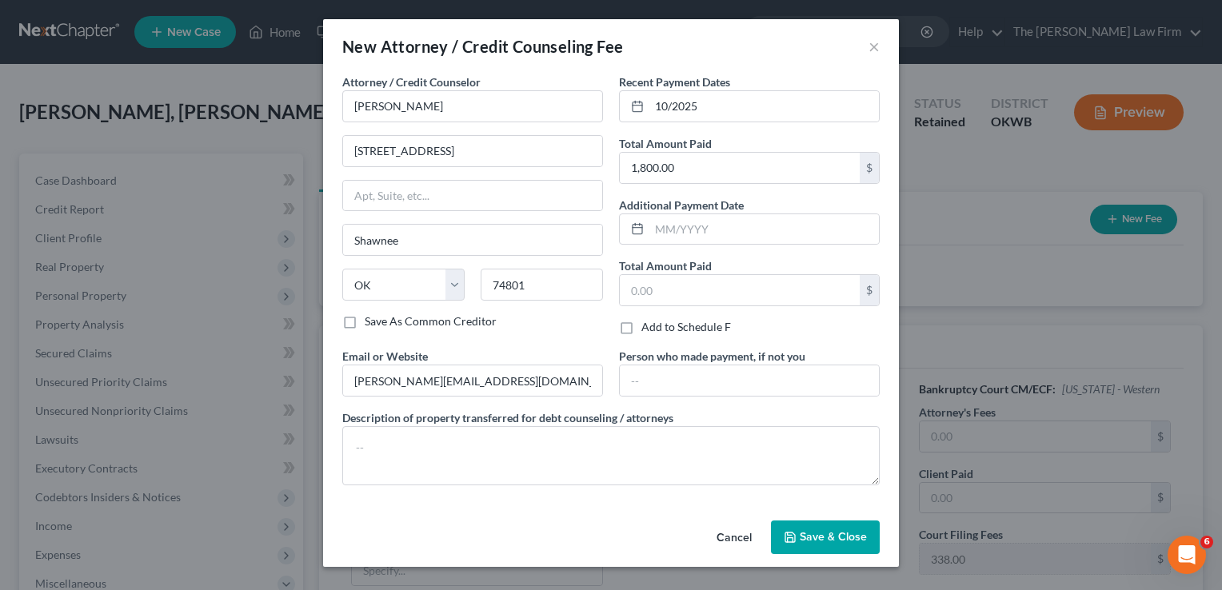
click at [648, 328] on input "Add to Schedule F" at bounding box center [653, 324] width 10 height 10
checkbox input "true"
click at [826, 527] on button "Save & Close" at bounding box center [825, 538] width 109 height 34
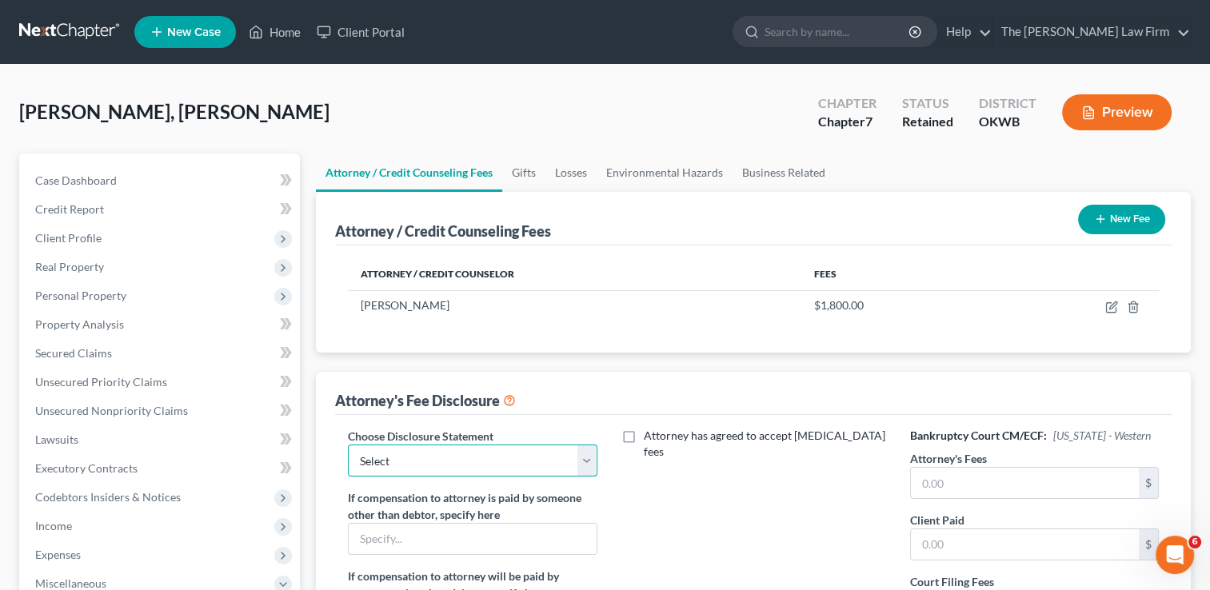
click at [588, 460] on select "Select Attorney" at bounding box center [472, 461] width 249 height 32
click at [950, 483] on input "text" at bounding box center [1025, 483] width 228 height 30
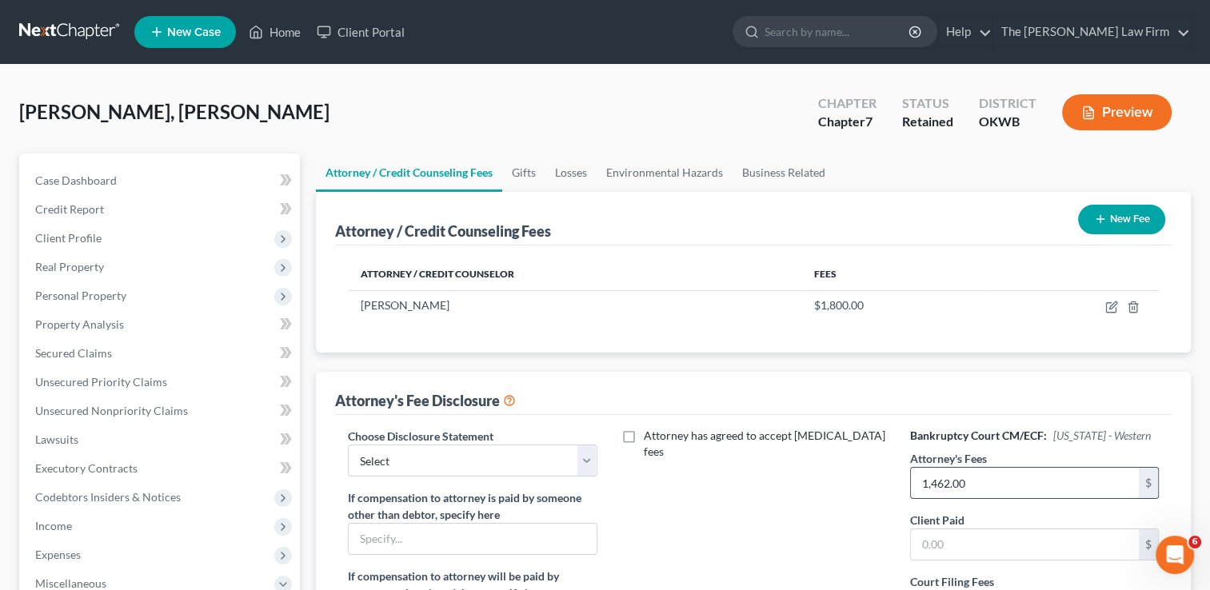
type input "1,462.00"
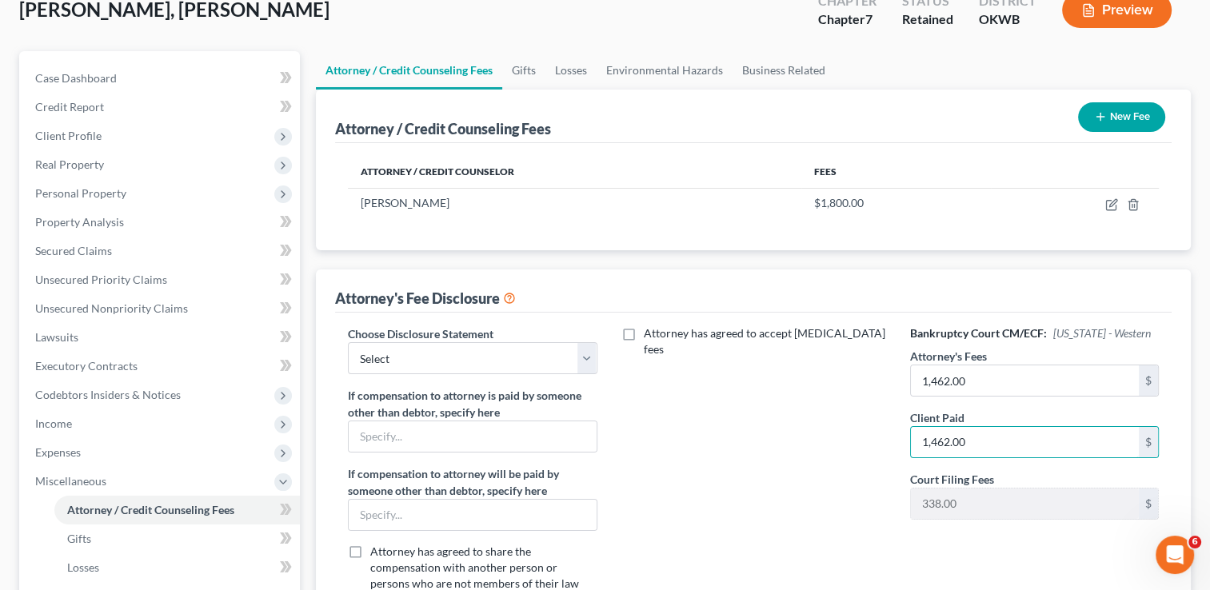
type input "1,462.00"
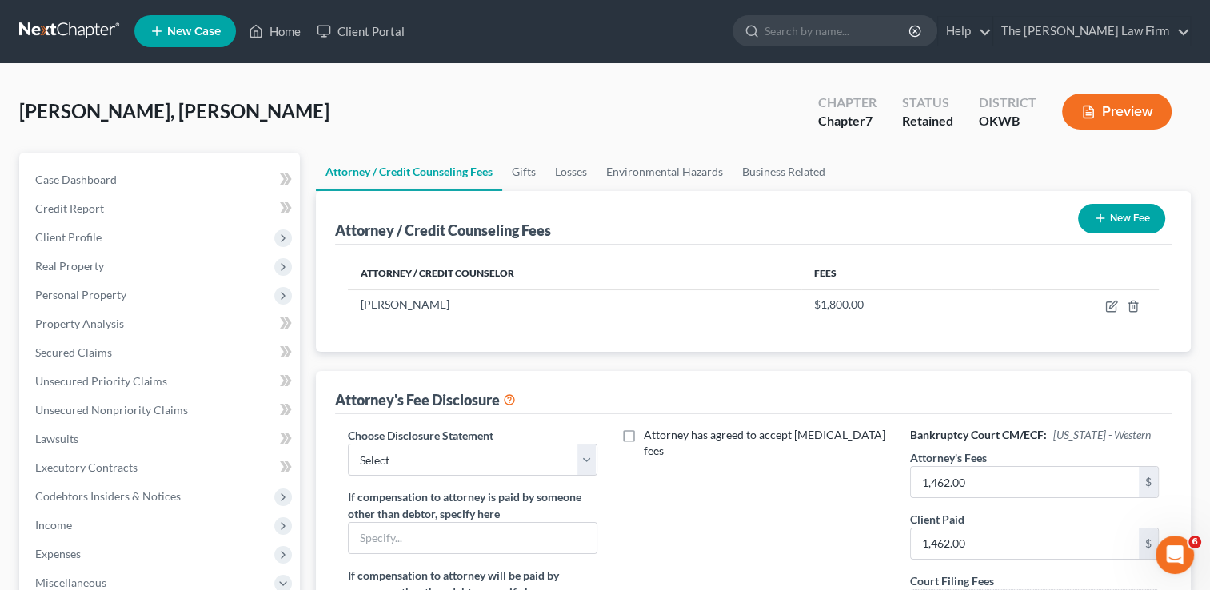
scroll to position [0, 0]
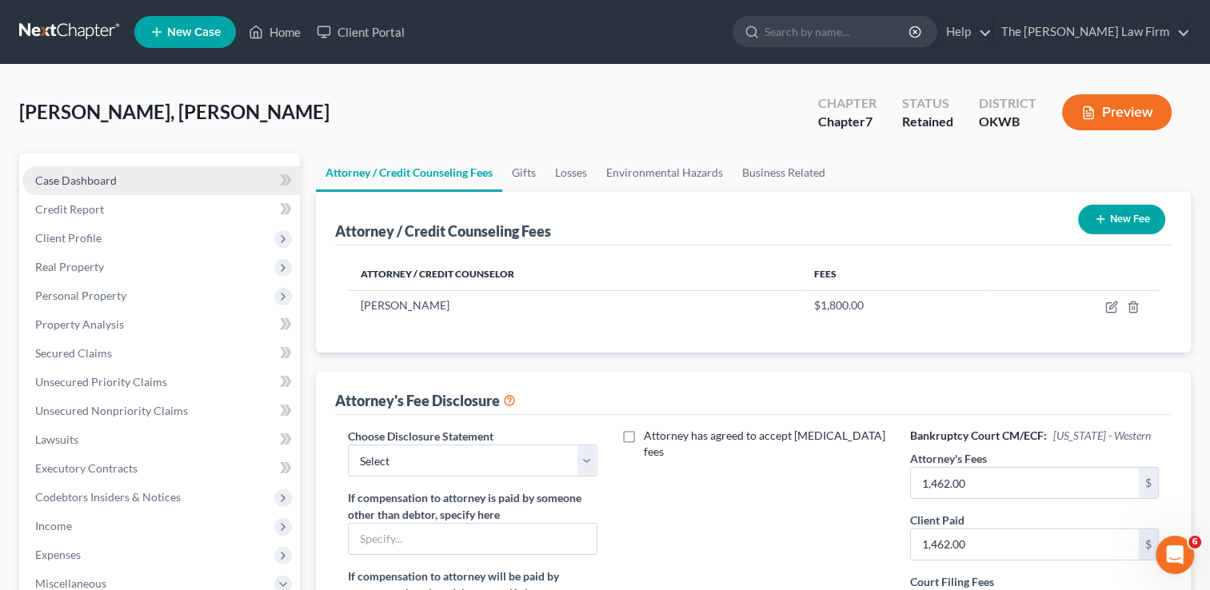
click at [149, 180] on link "Case Dashboard" at bounding box center [161, 180] width 278 height 29
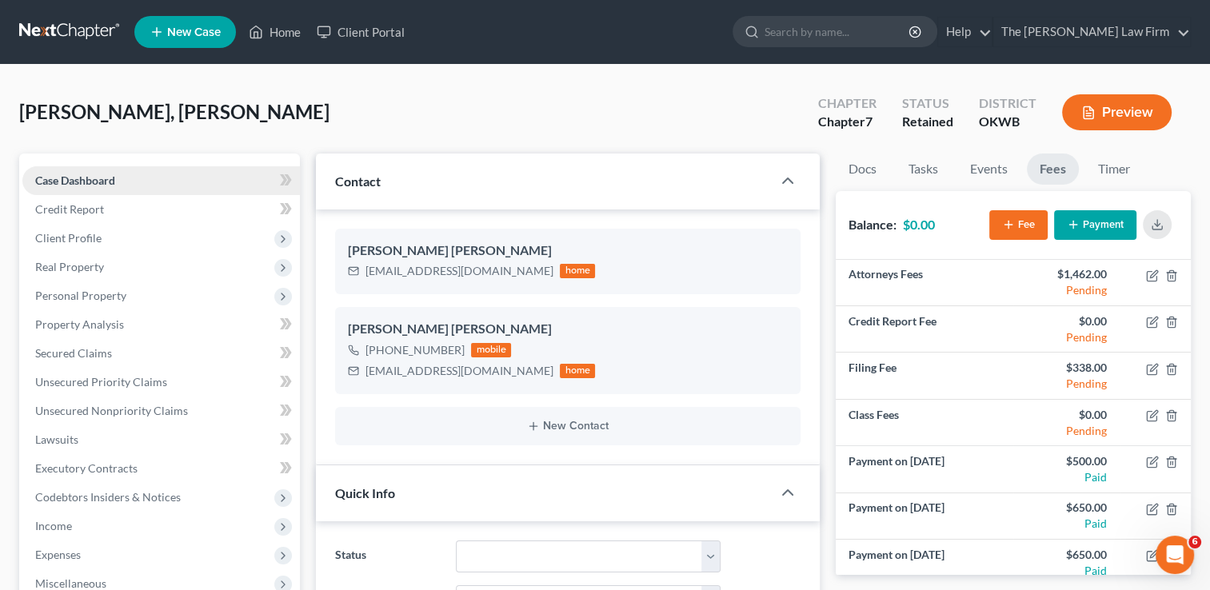
scroll to position [836, 0]
click at [263, 30] on icon at bounding box center [256, 31] width 14 height 19
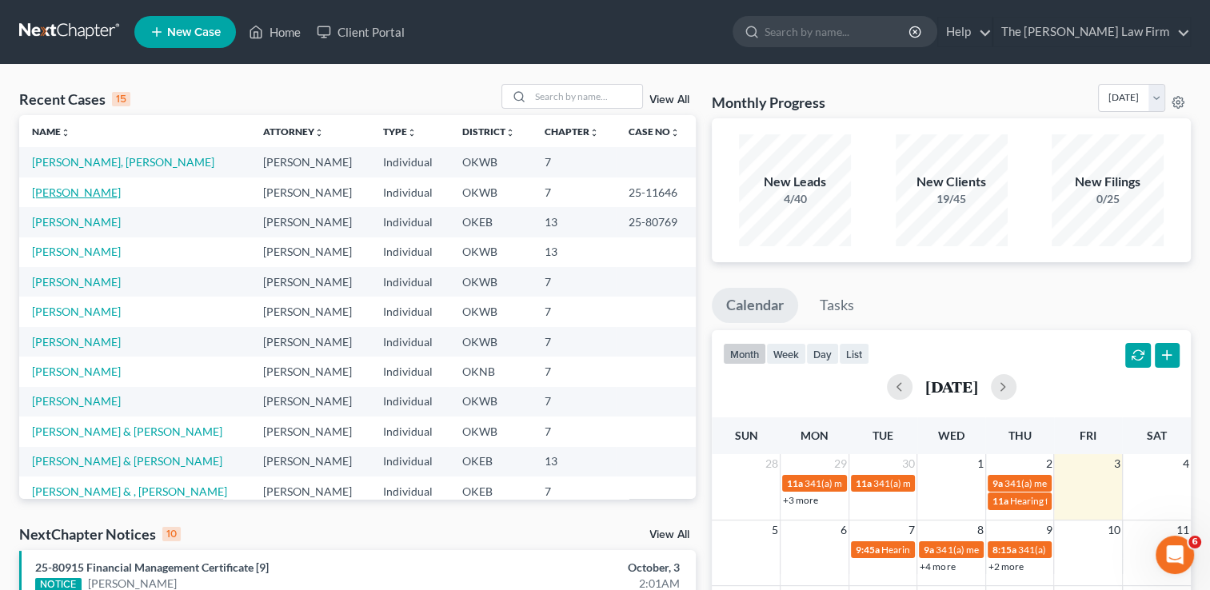
click at [82, 193] on link "[PERSON_NAME]" at bounding box center [76, 193] width 89 height 14
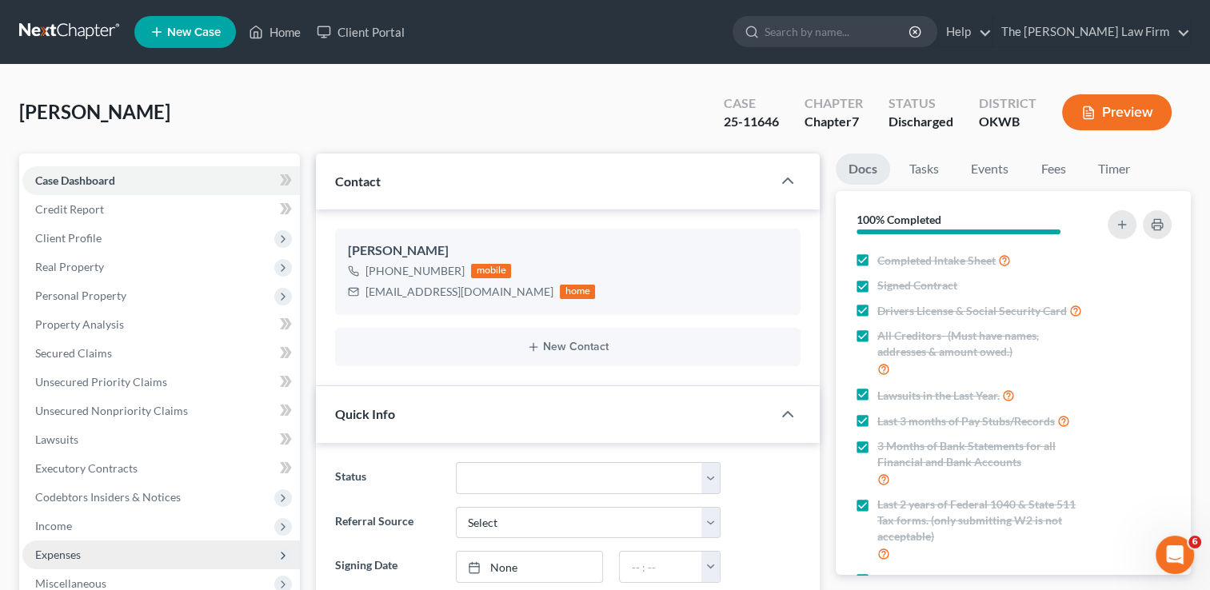
scroll to position [252, 0]
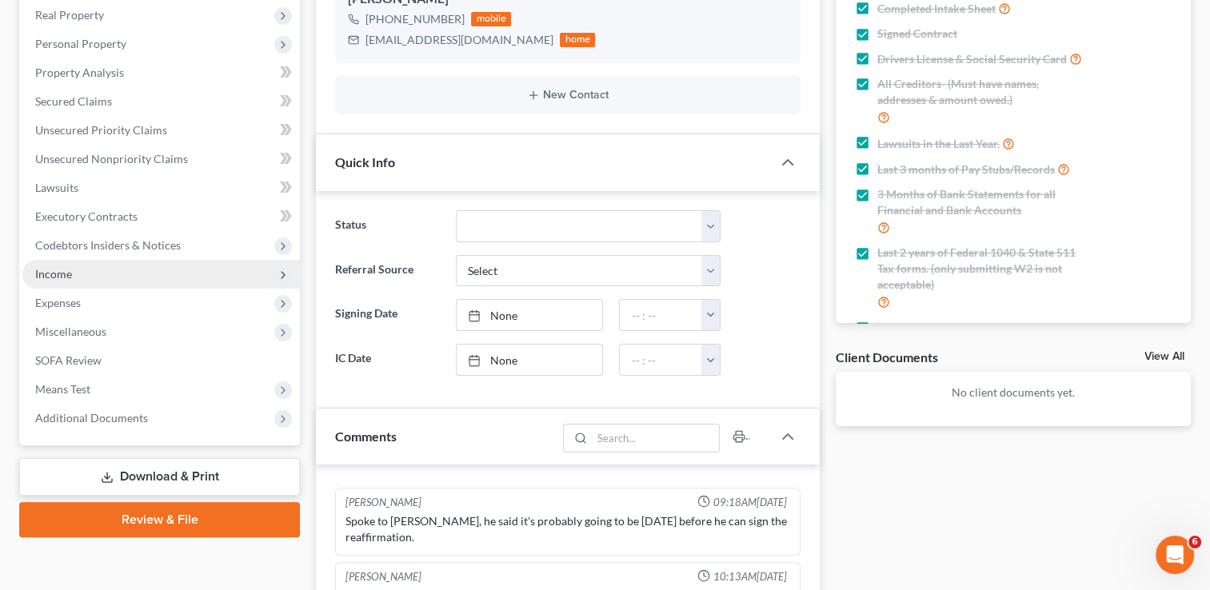
drag, startPoint x: 191, startPoint y: 306, endPoint x: 182, endPoint y: 286, distance: 21.9
click at [182, 286] on ul "Case Dashboard Payments Invoices Payments Payments Credit Report Client Profile" at bounding box center [161, 173] width 278 height 518
click at [182, 286] on span "Income" at bounding box center [161, 274] width 278 height 29
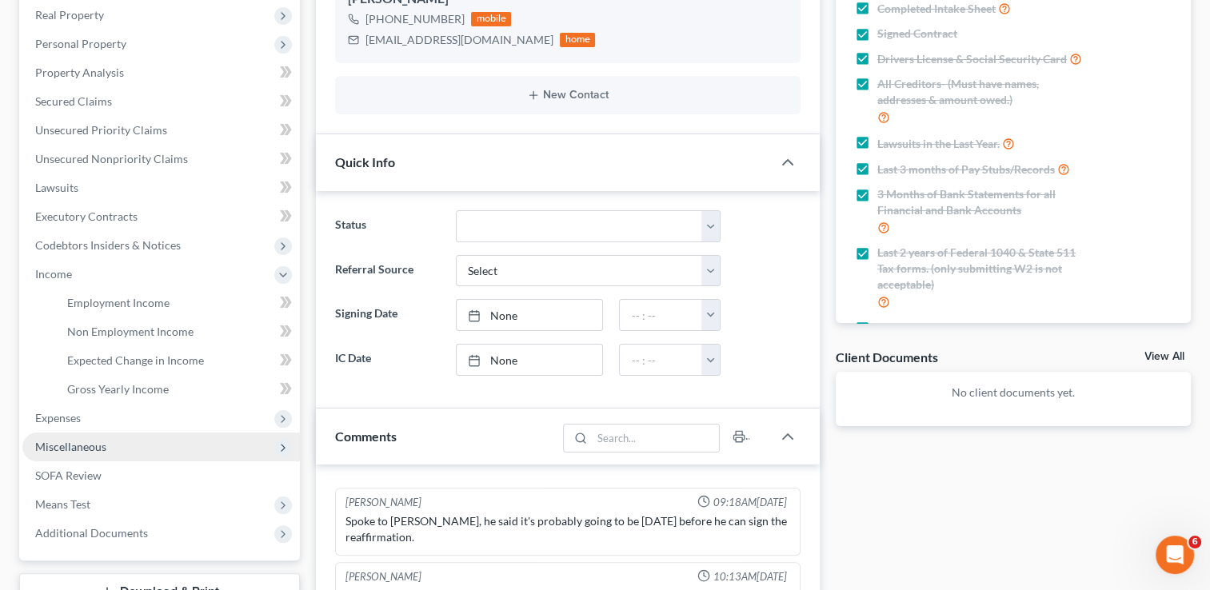
click at [156, 456] on span "Miscellaneous" at bounding box center [161, 447] width 278 height 29
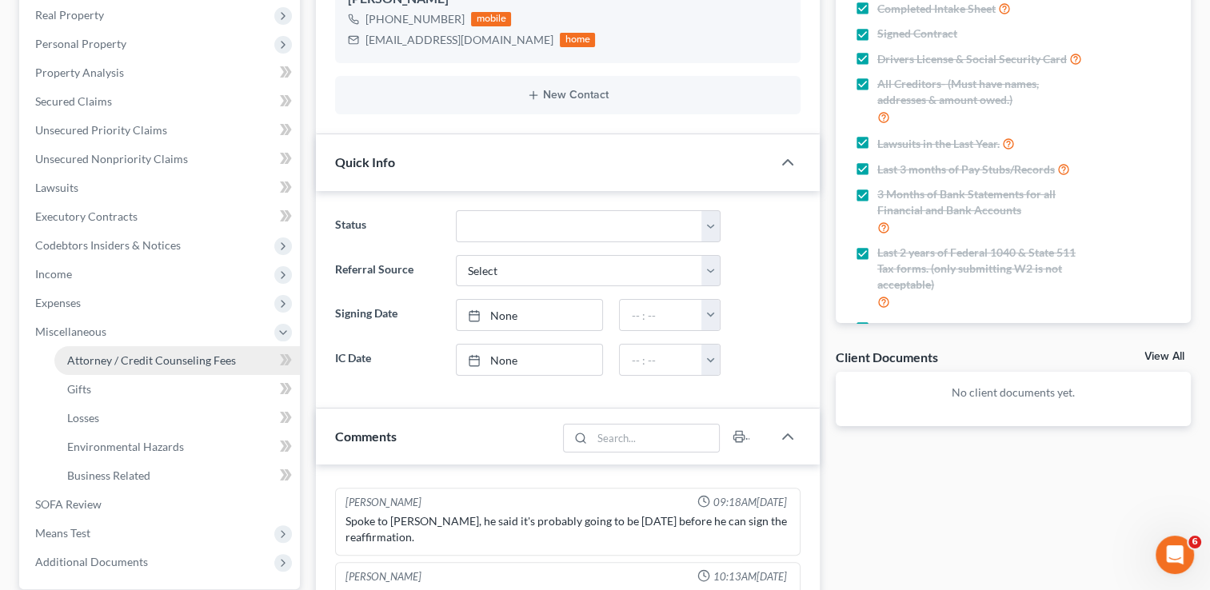
click at [129, 365] on span "Attorney / Credit Counseling Fees" at bounding box center [151, 361] width 169 height 14
select select "0"
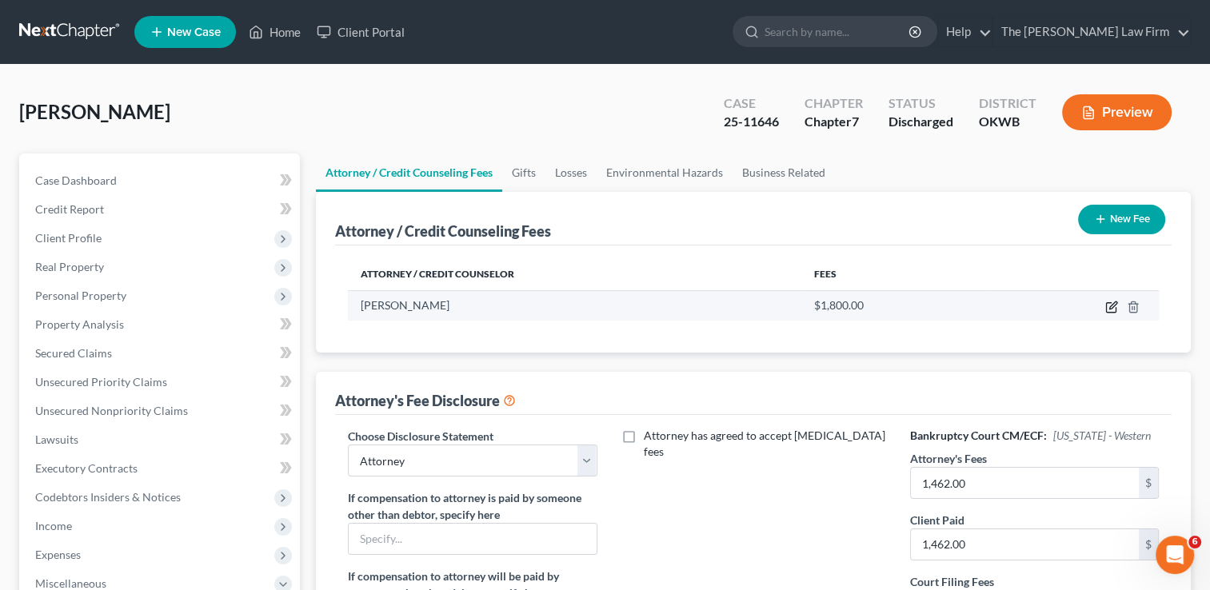
click at [1109, 304] on icon "button" at bounding box center [1112, 307] width 13 height 13
select select "37"
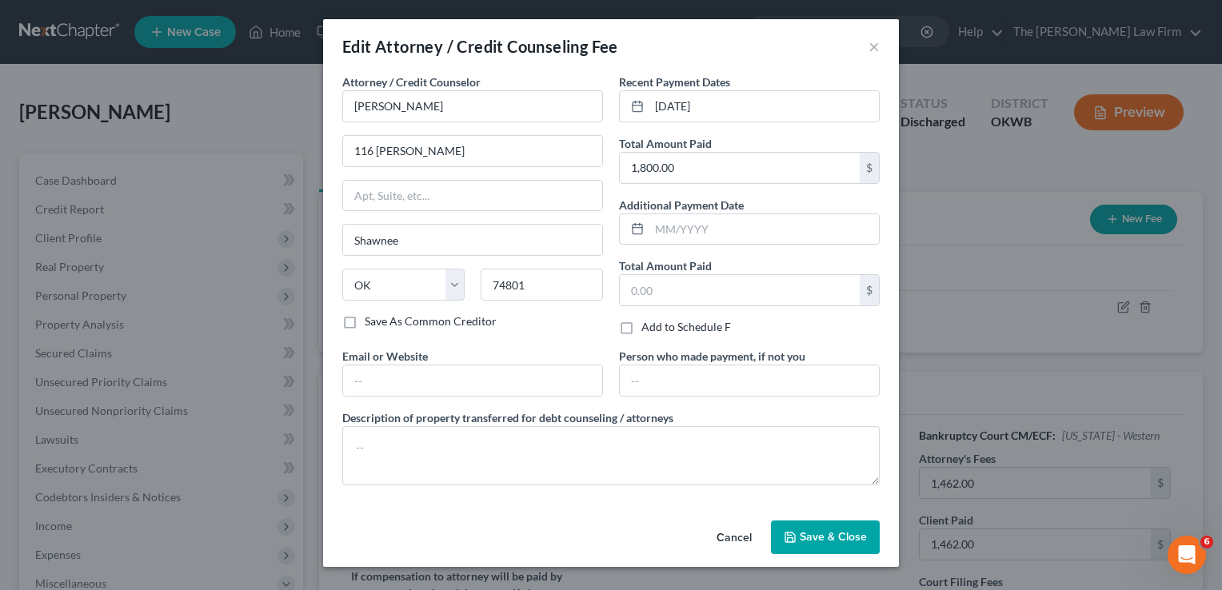
click at [850, 530] on span "Save & Close" at bounding box center [833, 537] width 67 height 14
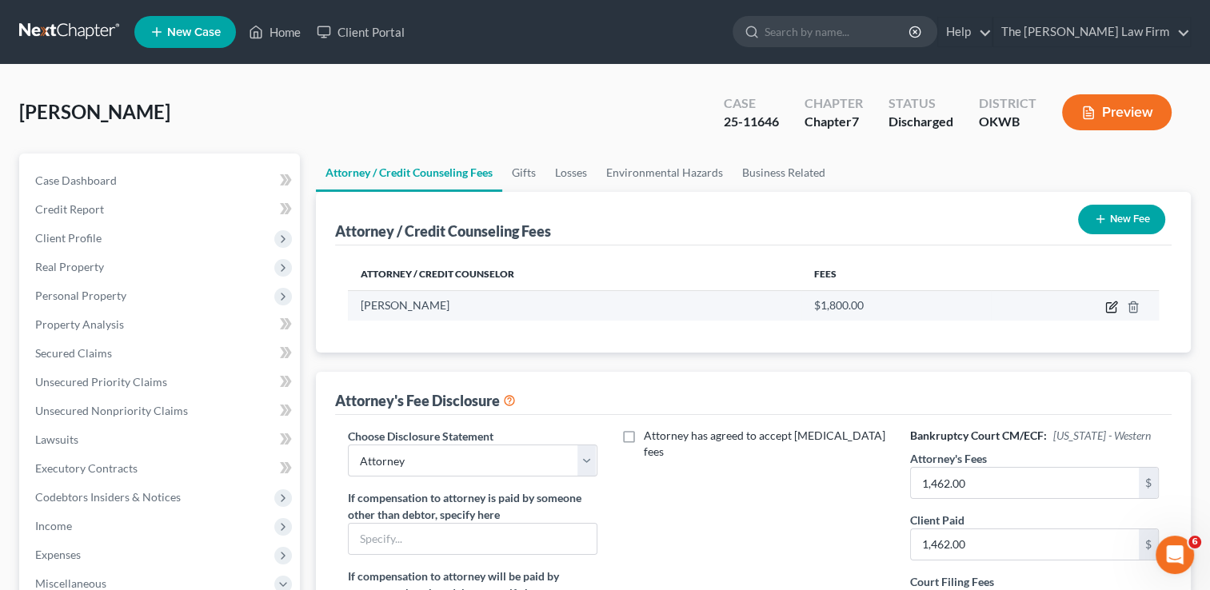
click at [1110, 309] on icon "button" at bounding box center [1112, 307] width 13 height 13
select select "37"
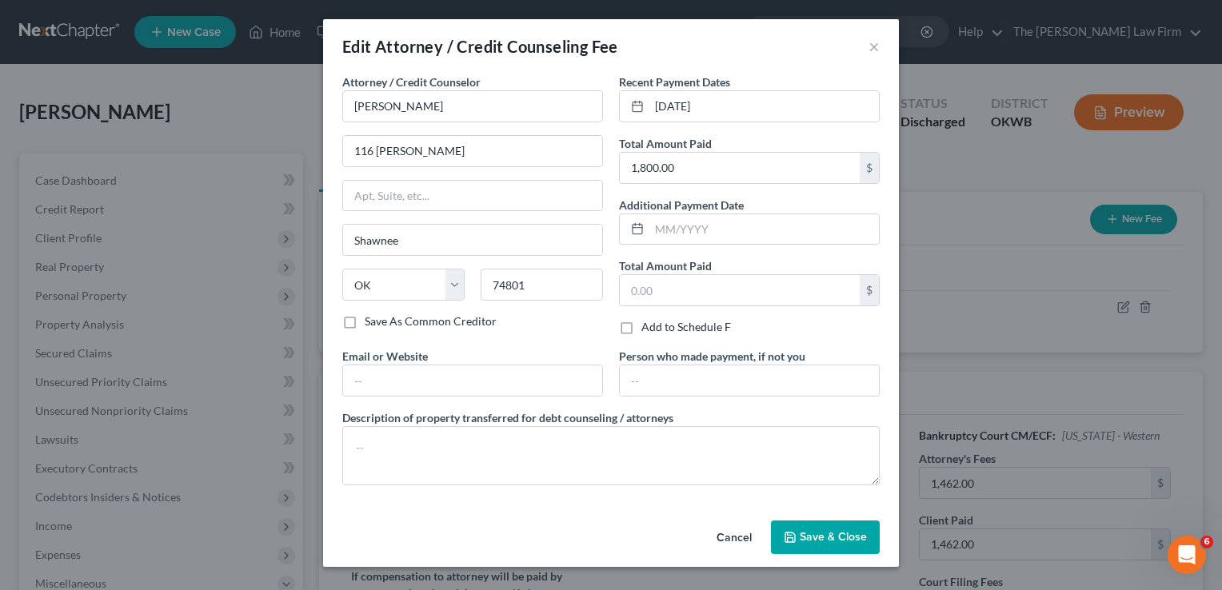
click at [824, 535] on span "Save & Close" at bounding box center [833, 537] width 67 height 14
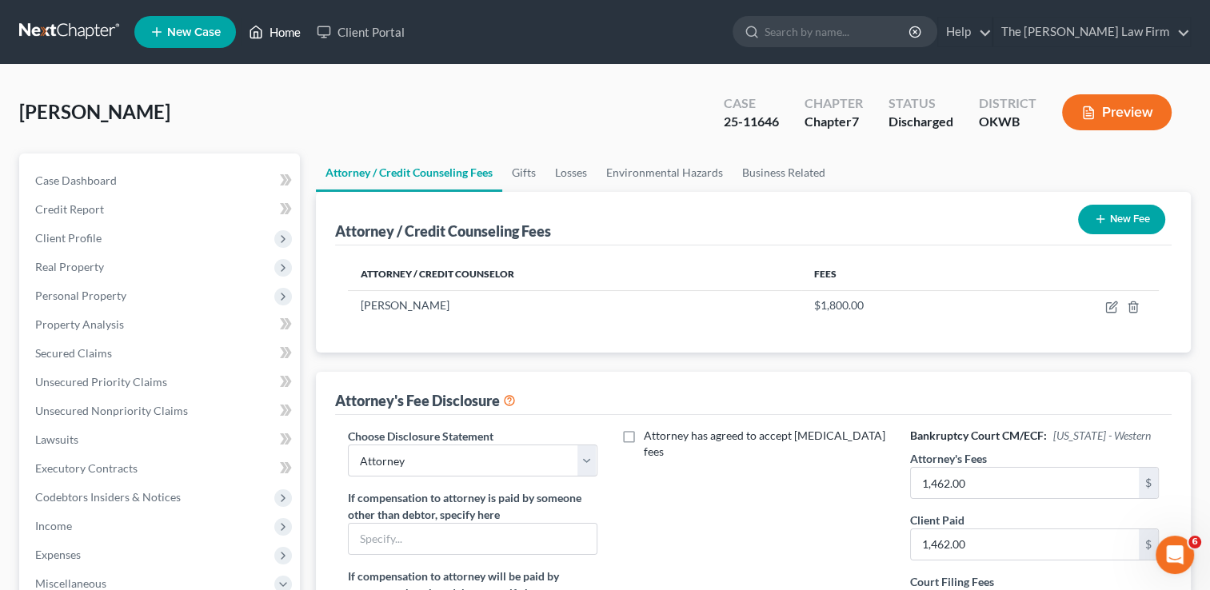
click at [294, 43] on link "Home" at bounding box center [275, 32] width 68 height 29
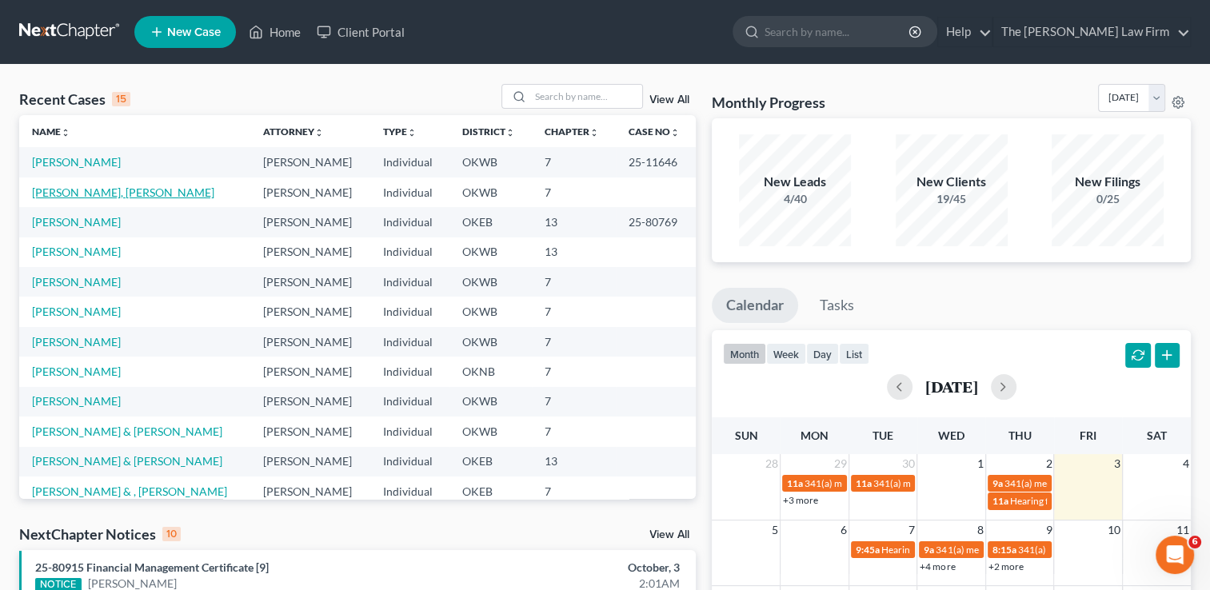
click at [98, 192] on link "[PERSON_NAME], [PERSON_NAME]" at bounding box center [123, 193] width 182 height 14
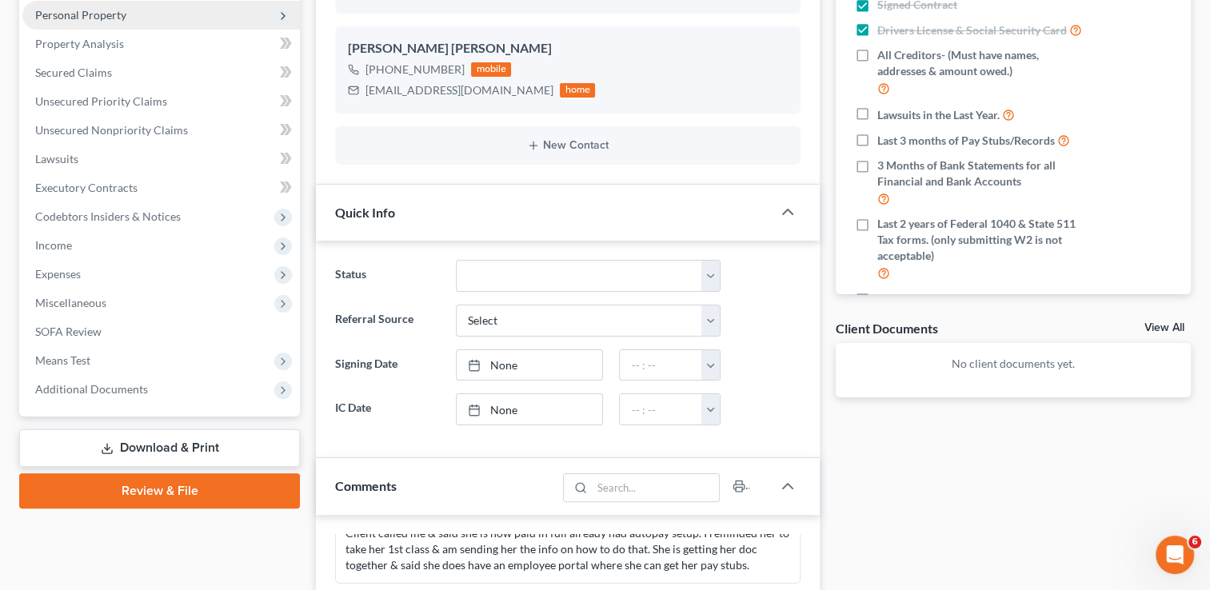
scroll to position [333, 0]
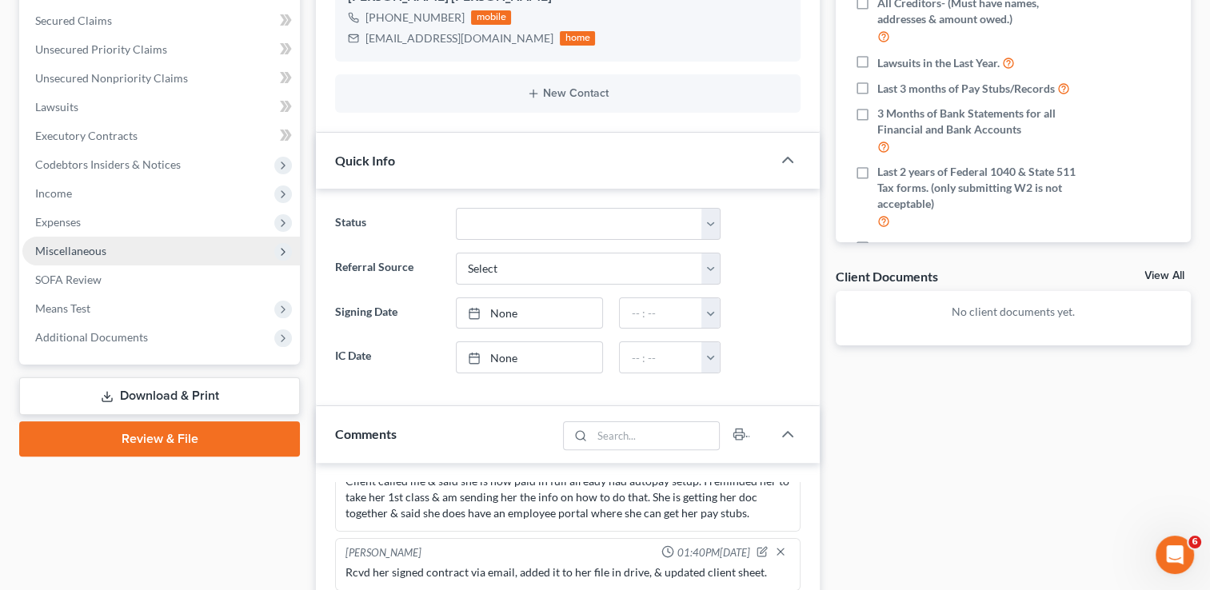
click at [127, 246] on span "Miscellaneous" at bounding box center [161, 251] width 278 height 29
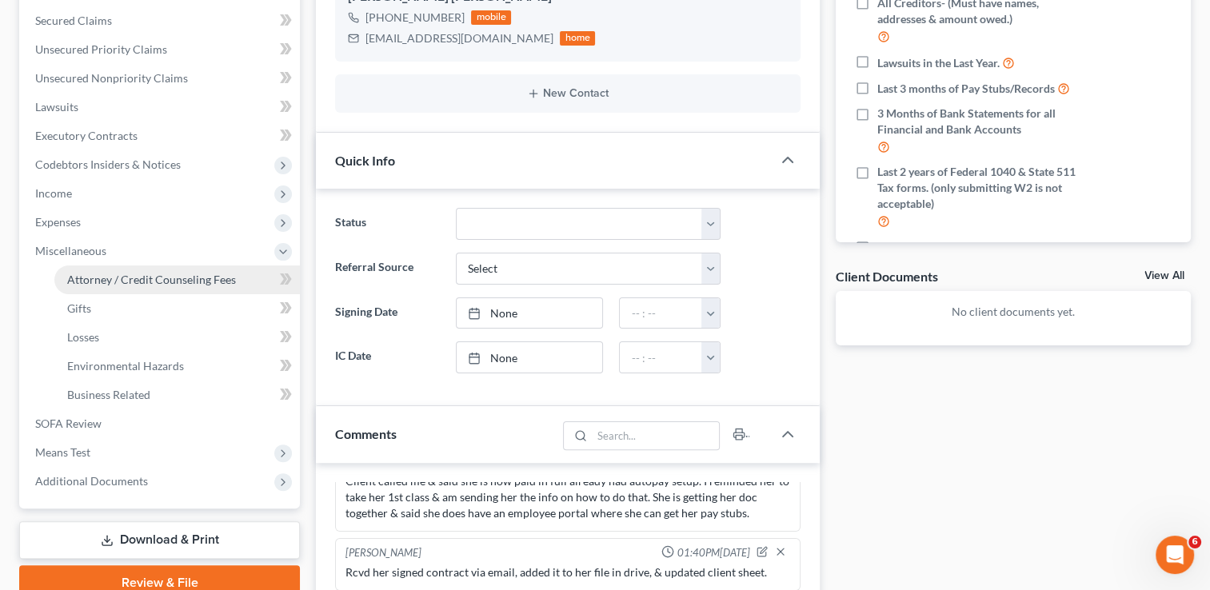
click at [129, 279] on span "Attorney / Credit Counseling Fees" at bounding box center [151, 280] width 169 height 14
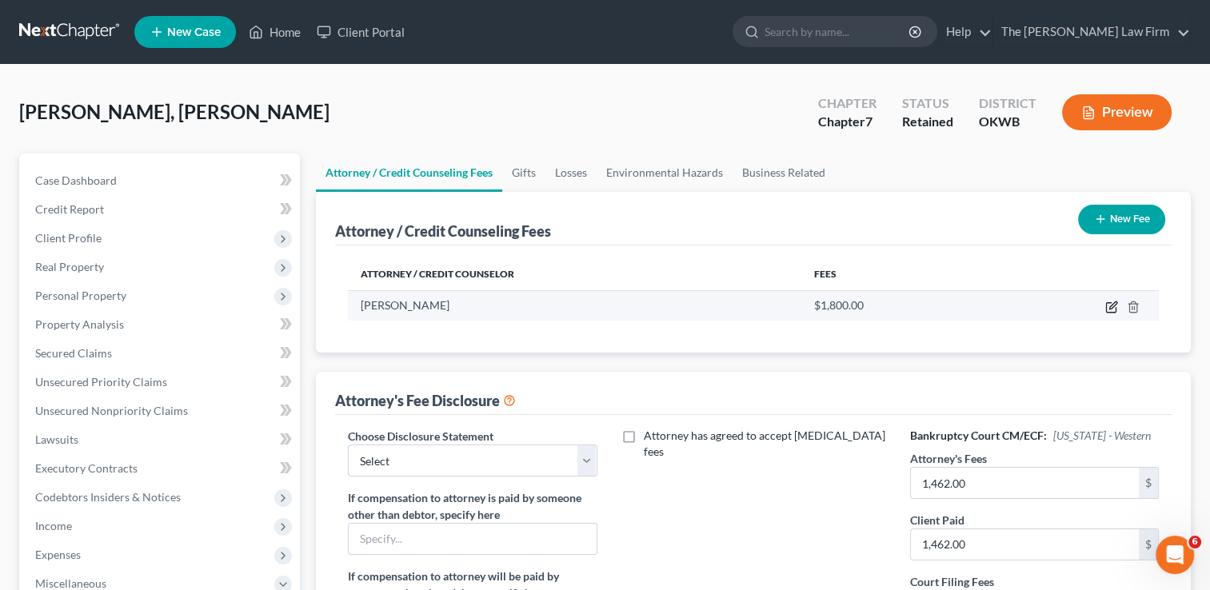
click at [1112, 303] on icon "button" at bounding box center [1112, 307] width 13 height 13
select select "37"
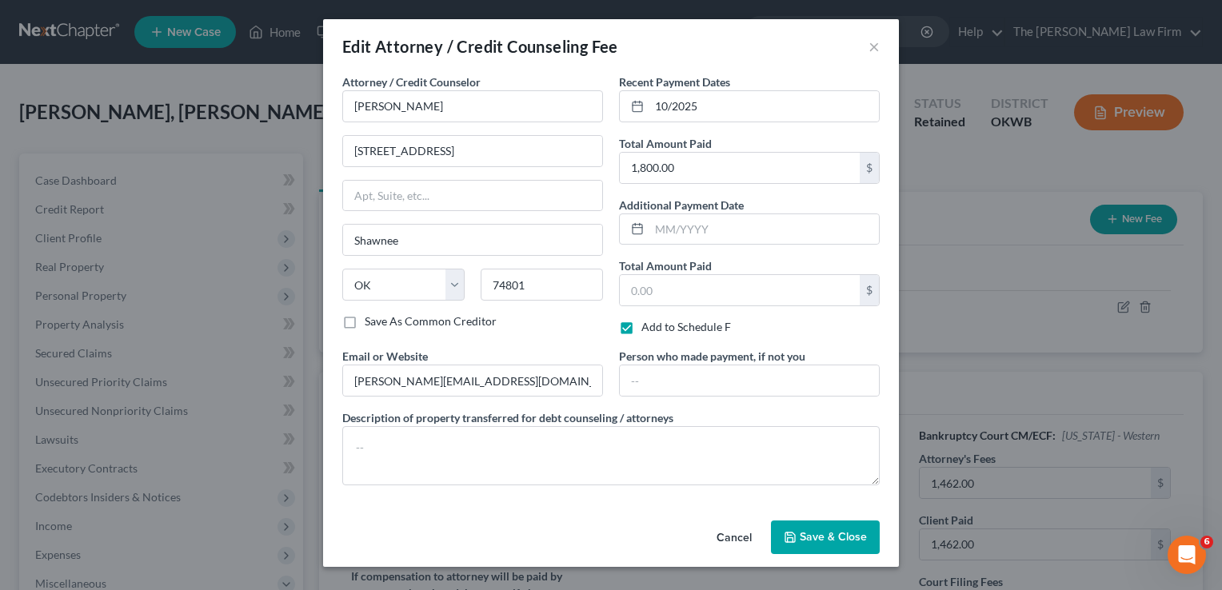
click at [642, 325] on label "Add to Schedule F" at bounding box center [687, 327] width 90 height 16
click at [648, 325] on input "Add to Schedule F" at bounding box center [653, 324] width 10 height 10
checkbox input "false"
click at [830, 523] on button "Save & Close" at bounding box center [825, 538] width 109 height 34
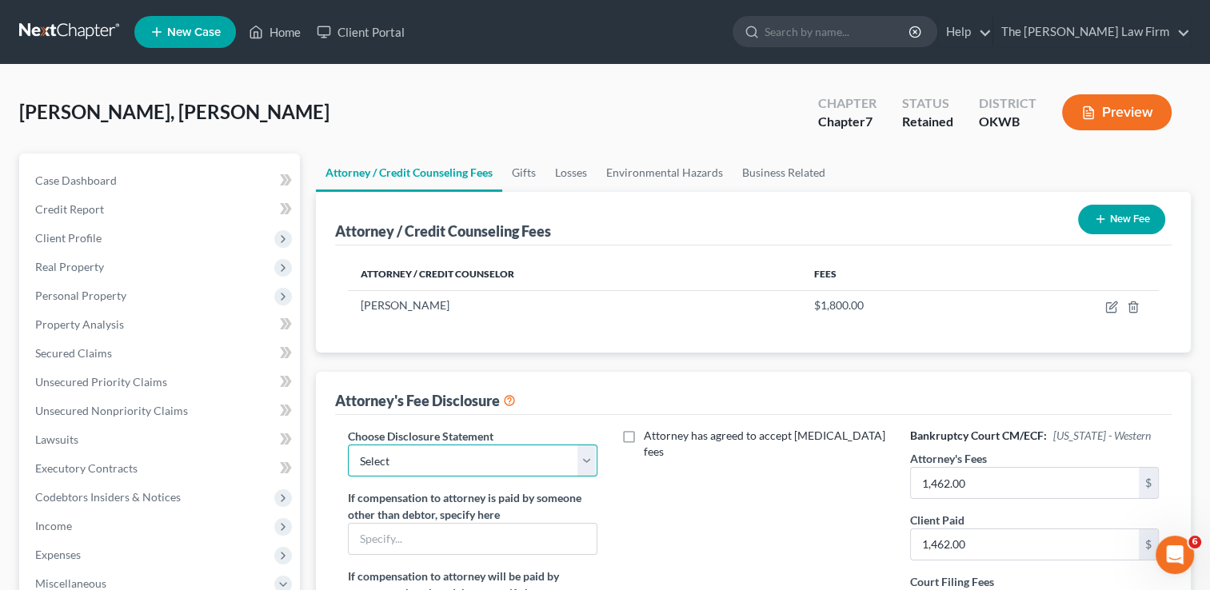
click at [590, 456] on select "Select Attorney" at bounding box center [472, 461] width 249 height 32
select select "0"
click at [348, 445] on select "Select Attorney" at bounding box center [472, 461] width 249 height 32
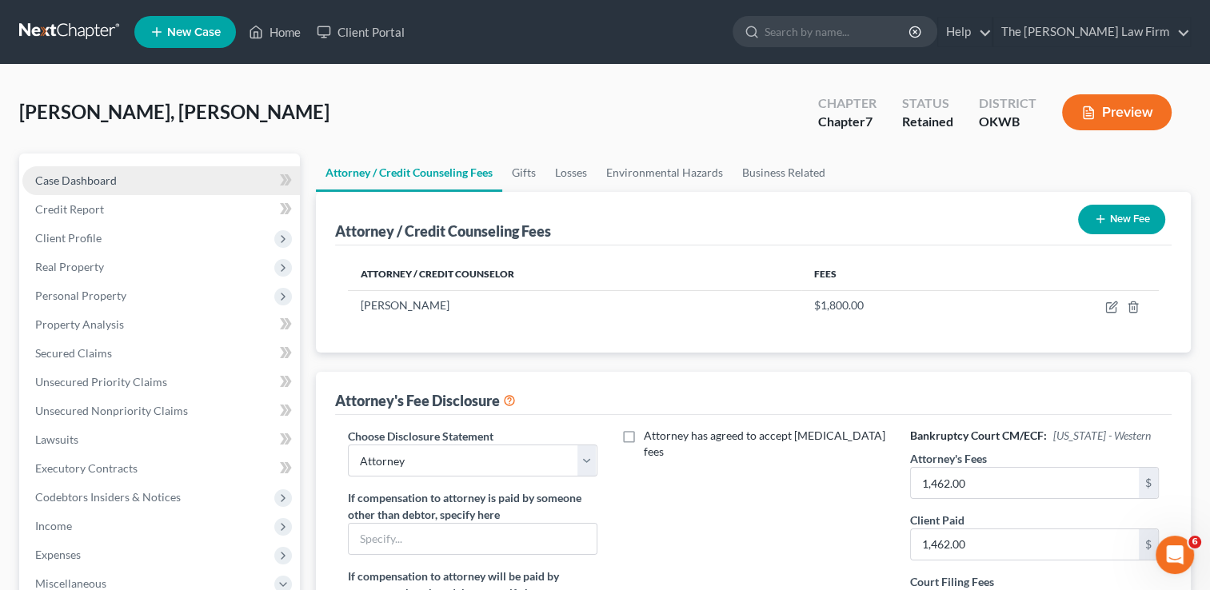
click at [80, 182] on span "Case Dashboard" at bounding box center [76, 181] width 82 height 14
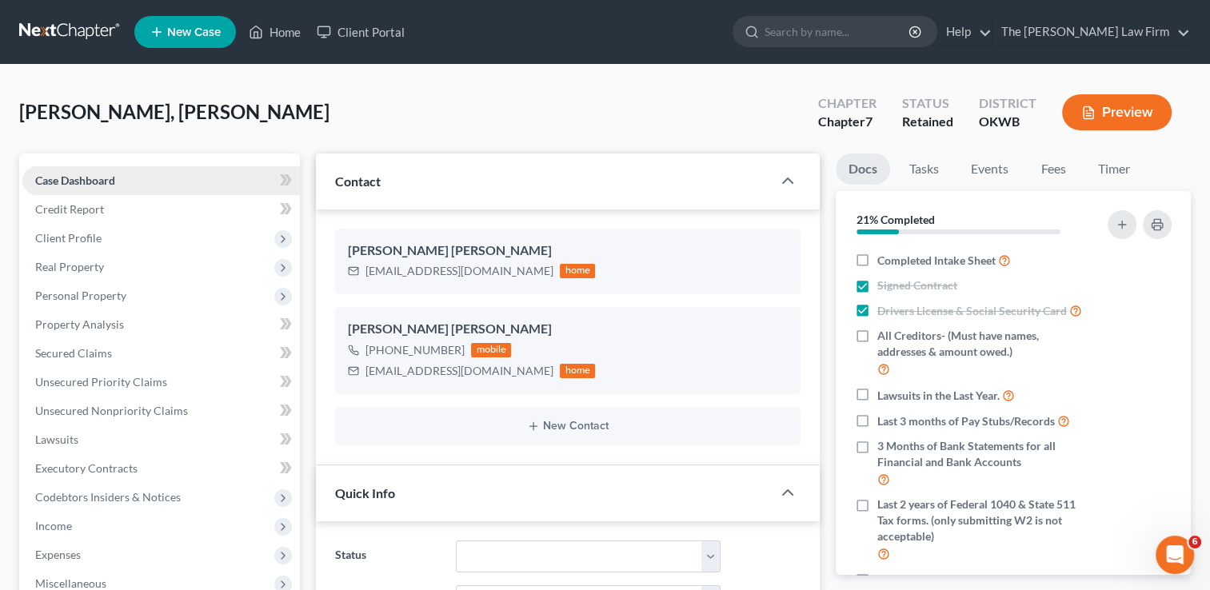
scroll to position [836, 0]
click at [90, 211] on span "Credit Report" at bounding box center [69, 209] width 69 height 14
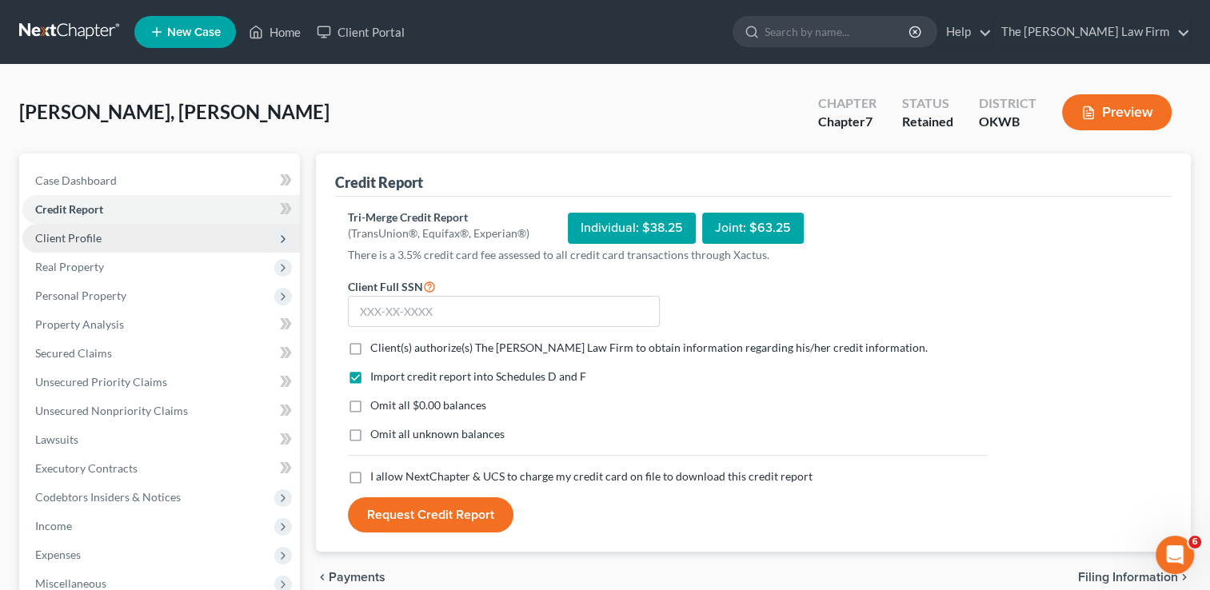
click at [97, 235] on span "Client Profile" at bounding box center [68, 238] width 66 height 14
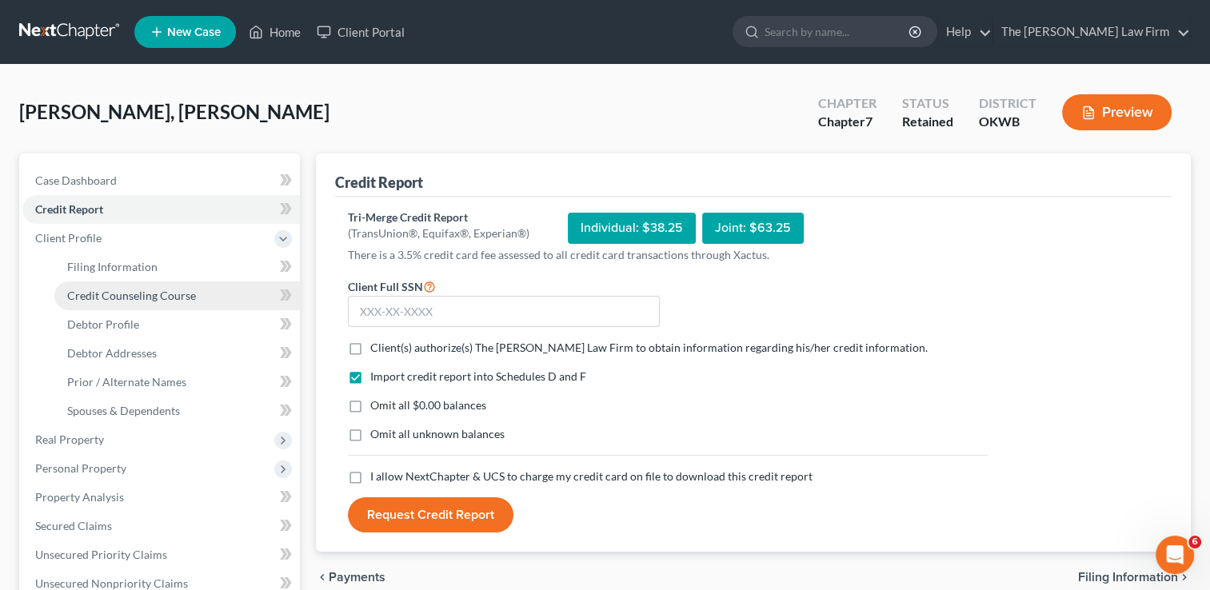
click at [109, 296] on span "Credit Counseling Course" at bounding box center [131, 296] width 129 height 14
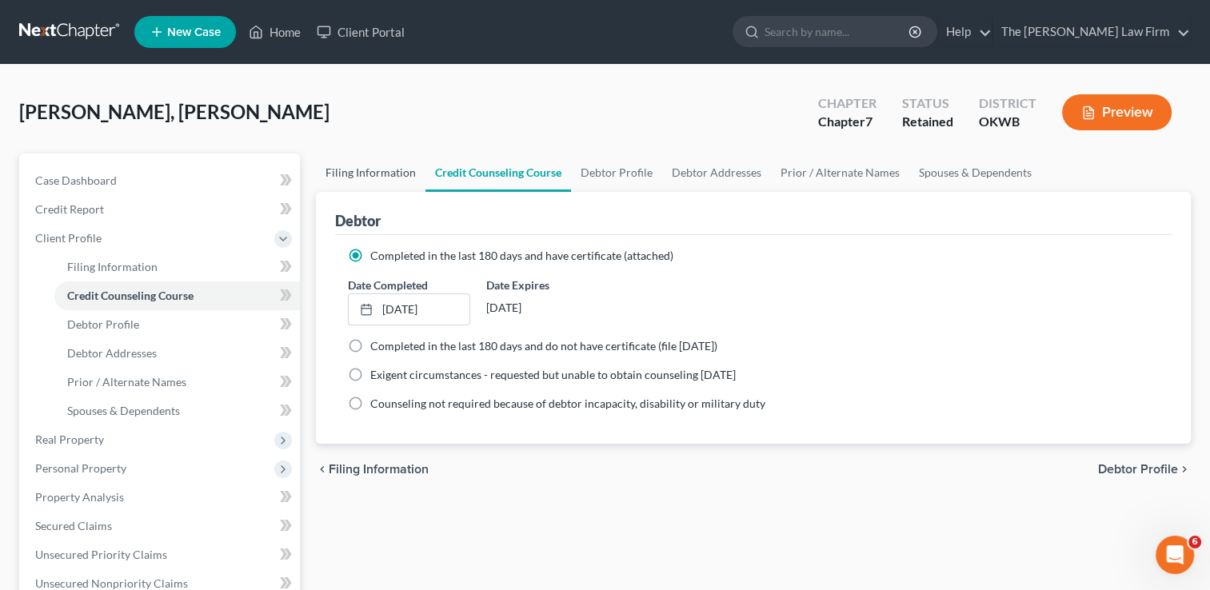
click at [381, 163] on link "Filing Information" at bounding box center [371, 173] width 110 height 38
select select "1"
select select "0"
select select "65"
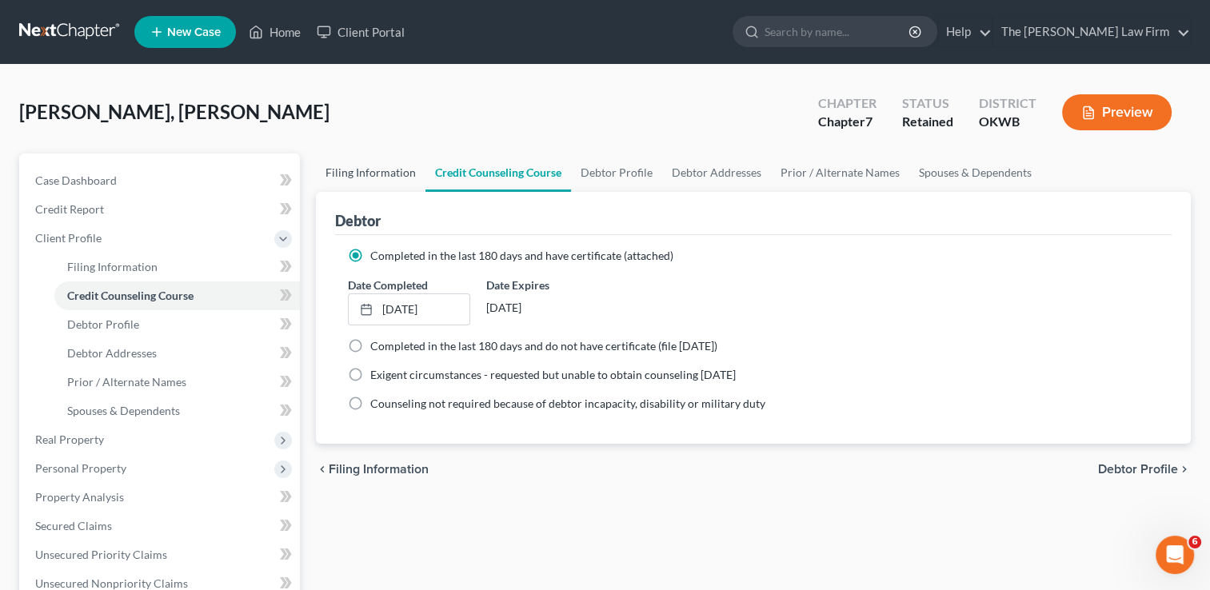
select select "0"
select select "37"
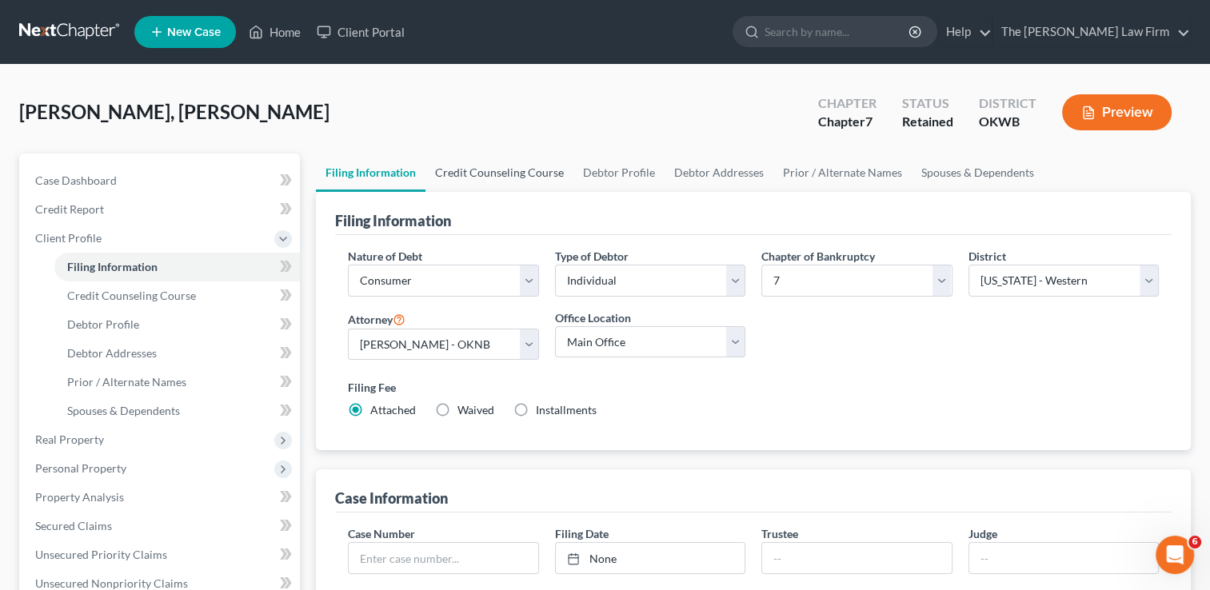
click at [449, 169] on link "Credit Counseling Course" at bounding box center [500, 173] width 148 height 38
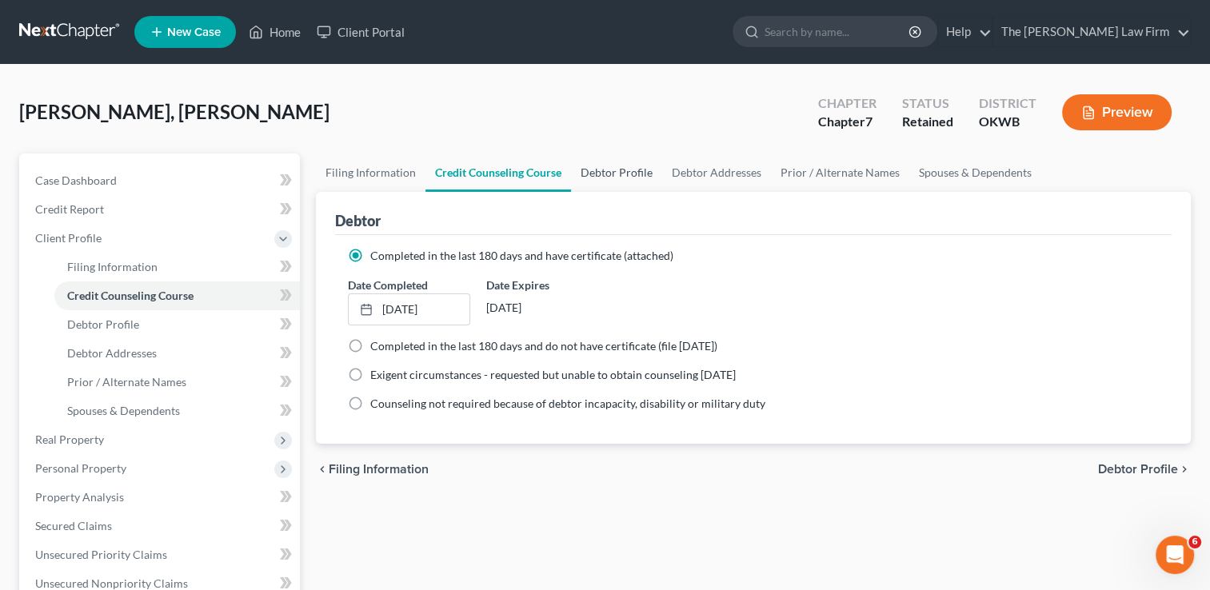
click at [608, 168] on link "Debtor Profile" at bounding box center [616, 173] width 91 height 38
select select "0"
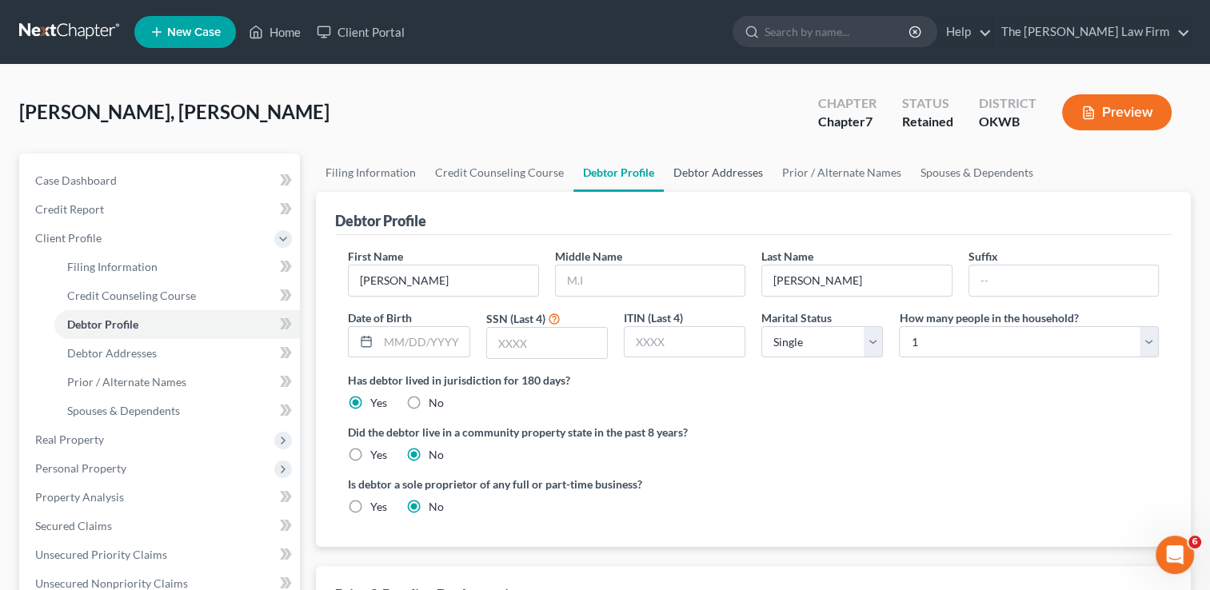
click at [708, 165] on link "Debtor Addresses" at bounding box center [718, 173] width 109 height 38
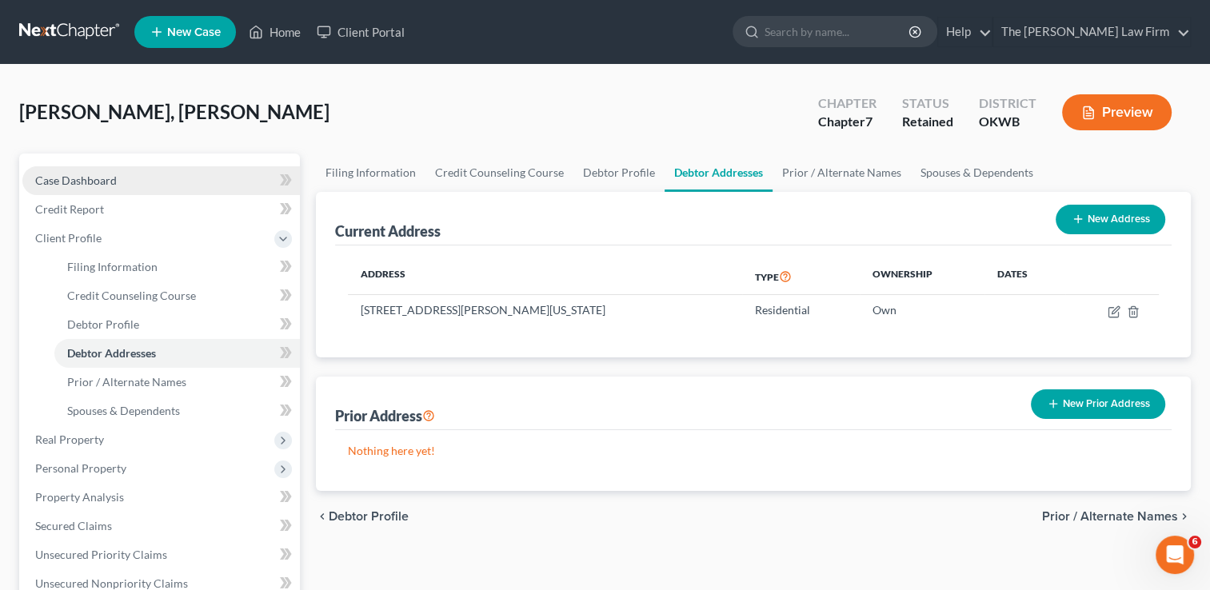
click at [173, 168] on link "Case Dashboard" at bounding box center [161, 180] width 278 height 29
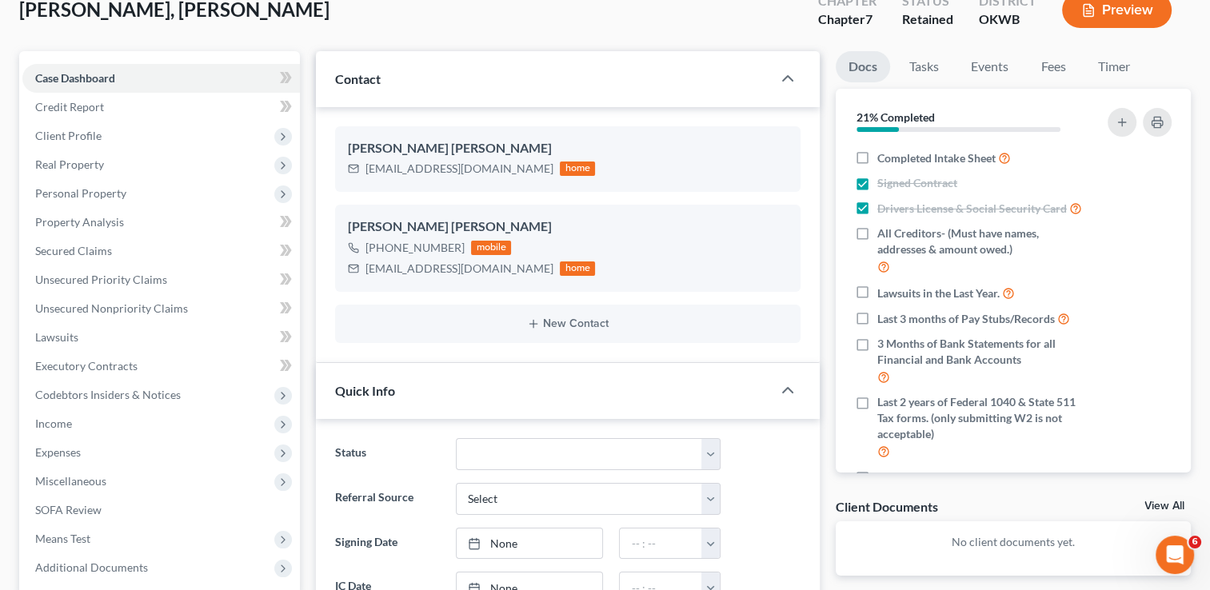
scroll to position [102, 0]
